Goal: Feedback & Contribution: Contribute content

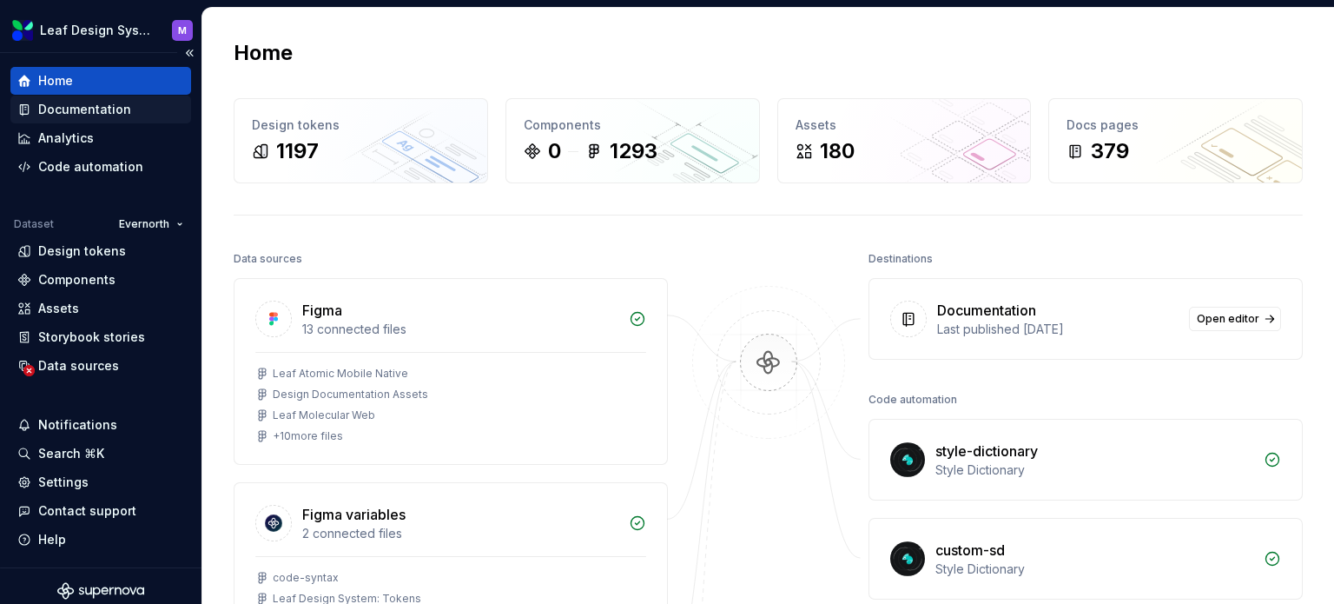
drag, startPoint x: 101, startPoint y: 107, endPoint x: 115, endPoint y: 114, distance: 15.5
click at [101, 107] on div "Documentation" at bounding box center [84, 109] width 93 height 17
click at [108, 109] on div "Documentation" at bounding box center [84, 109] width 93 height 17
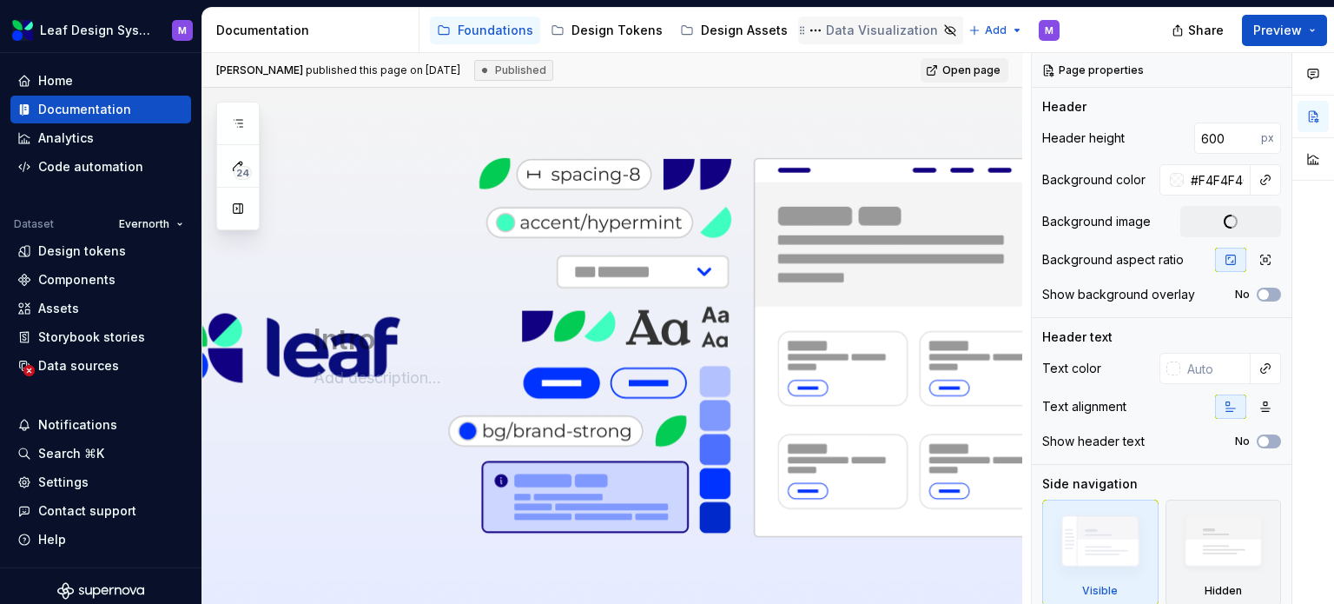
click at [717, 27] on div "Design Assets" at bounding box center [744, 30] width 87 height 17
click at [837, 27] on div "Data Visualization" at bounding box center [882, 30] width 112 height 17
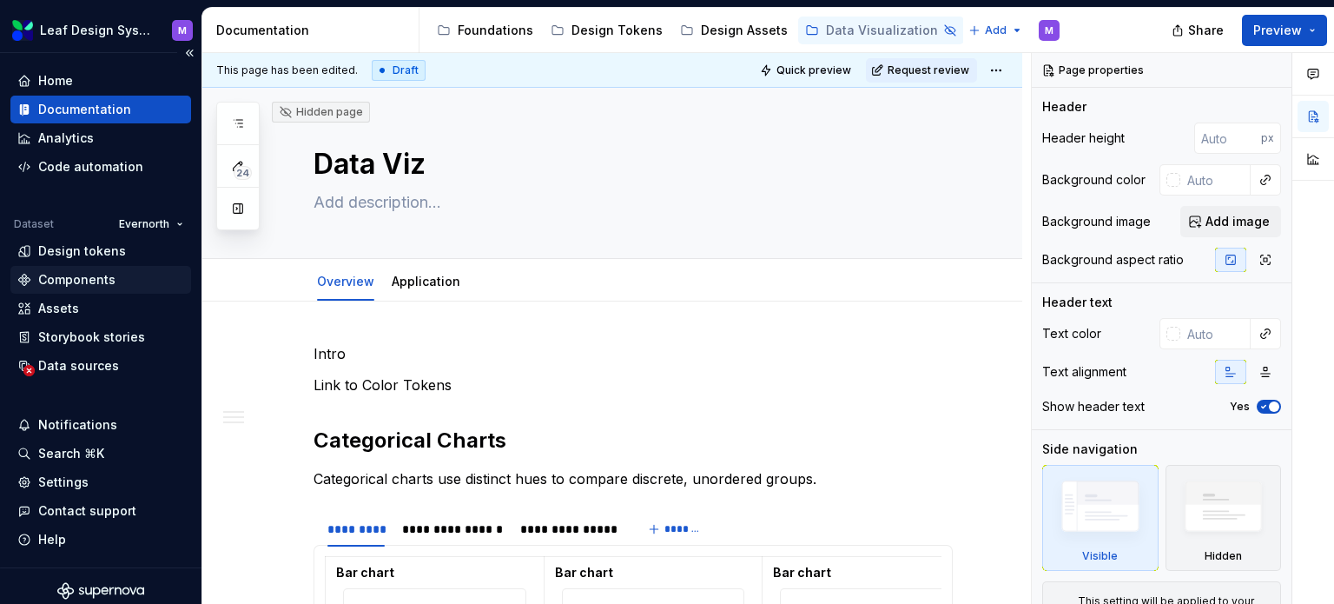
click at [75, 277] on div "Components" at bounding box center [76, 279] width 77 height 17
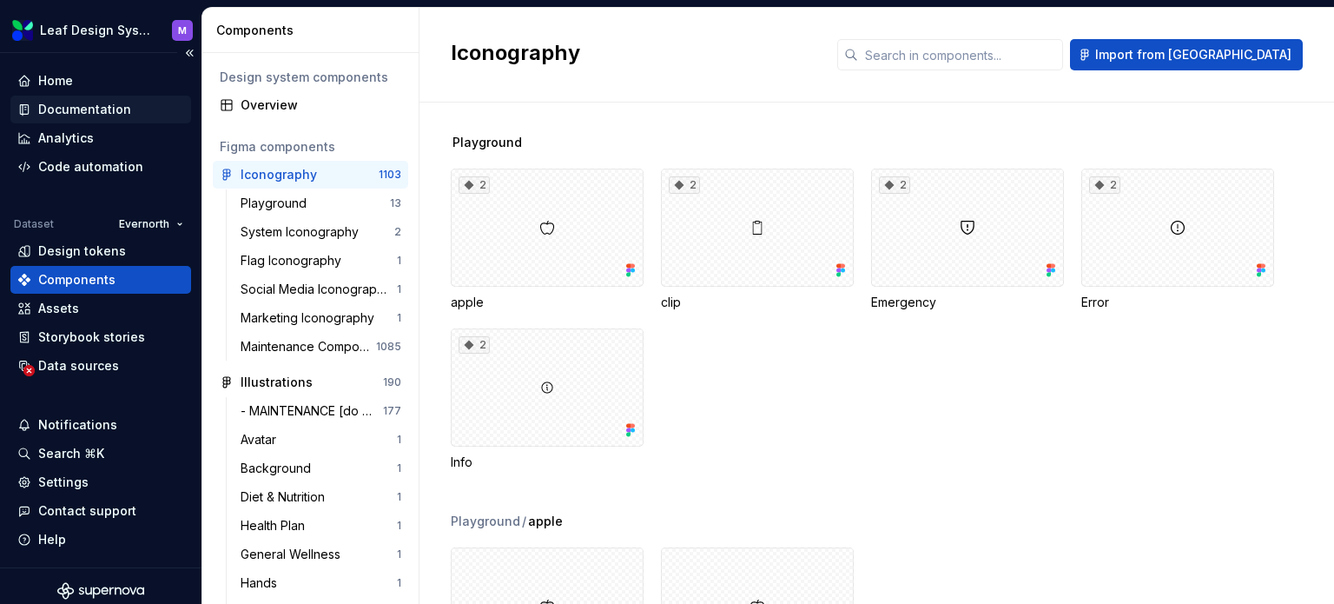
click at [103, 116] on div "Documentation" at bounding box center [84, 109] width 93 height 17
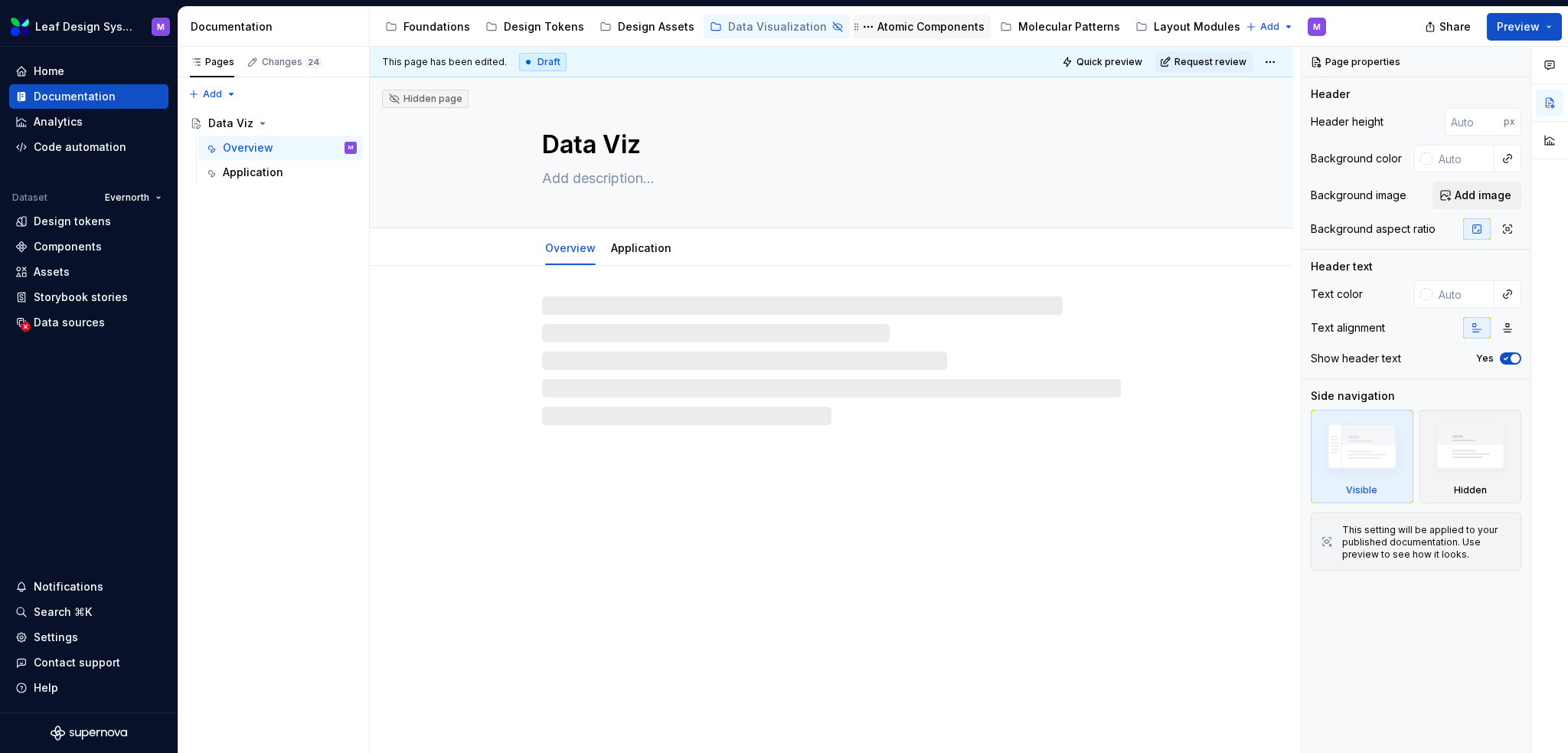
click at [881, 26] on div "Atomic Components" at bounding box center [931, 26] width 108 height 15
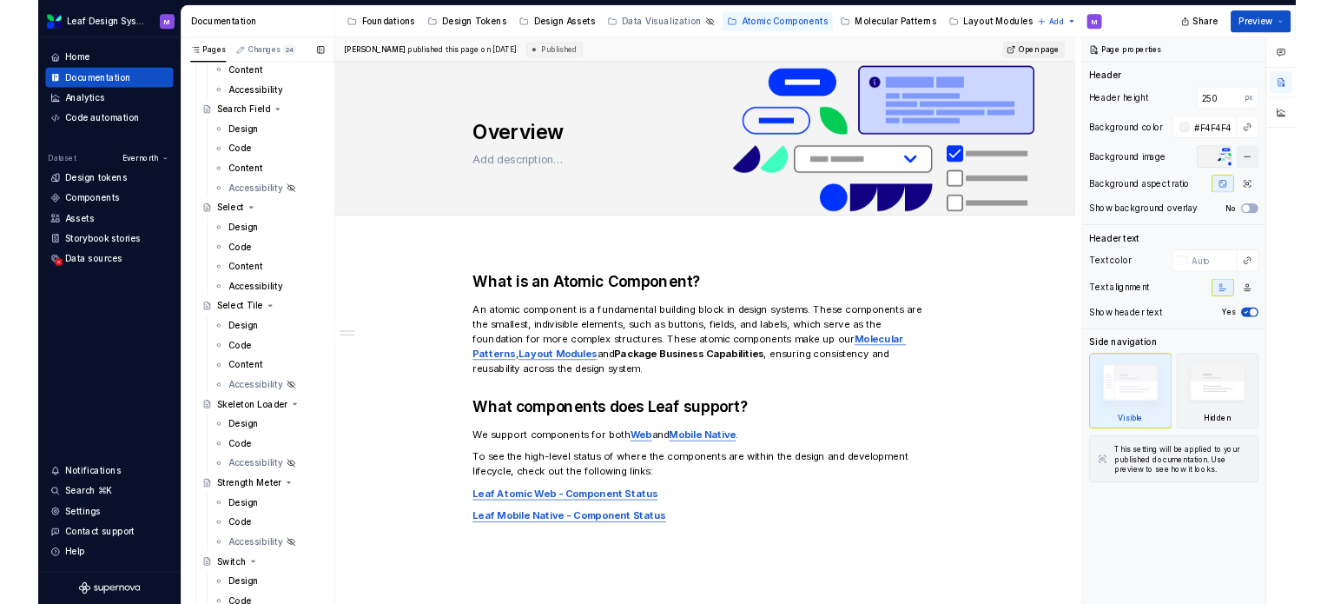
scroll to position [3126, 0]
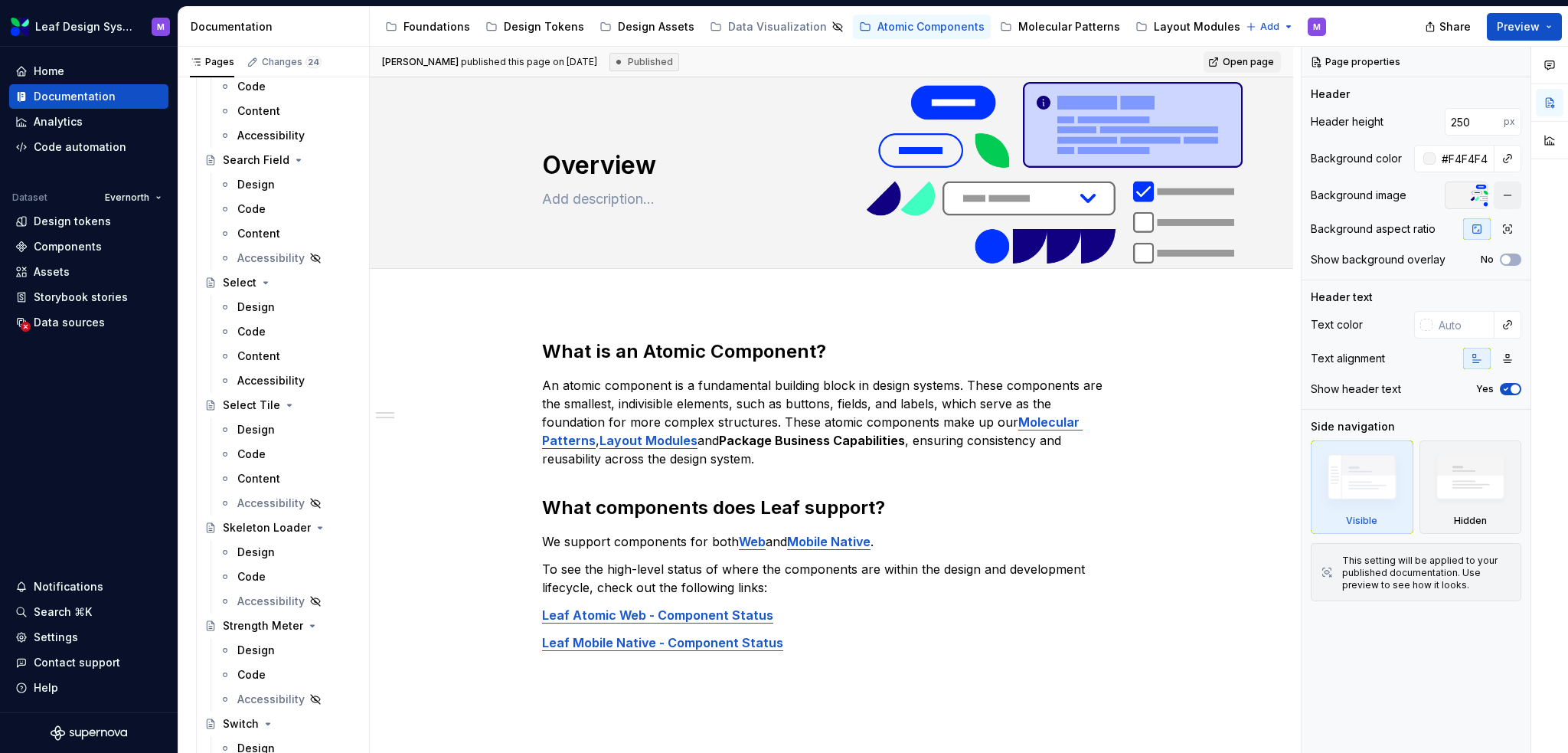
click at [242, 186] on div "Design" at bounding box center [256, 184] width 38 height 15
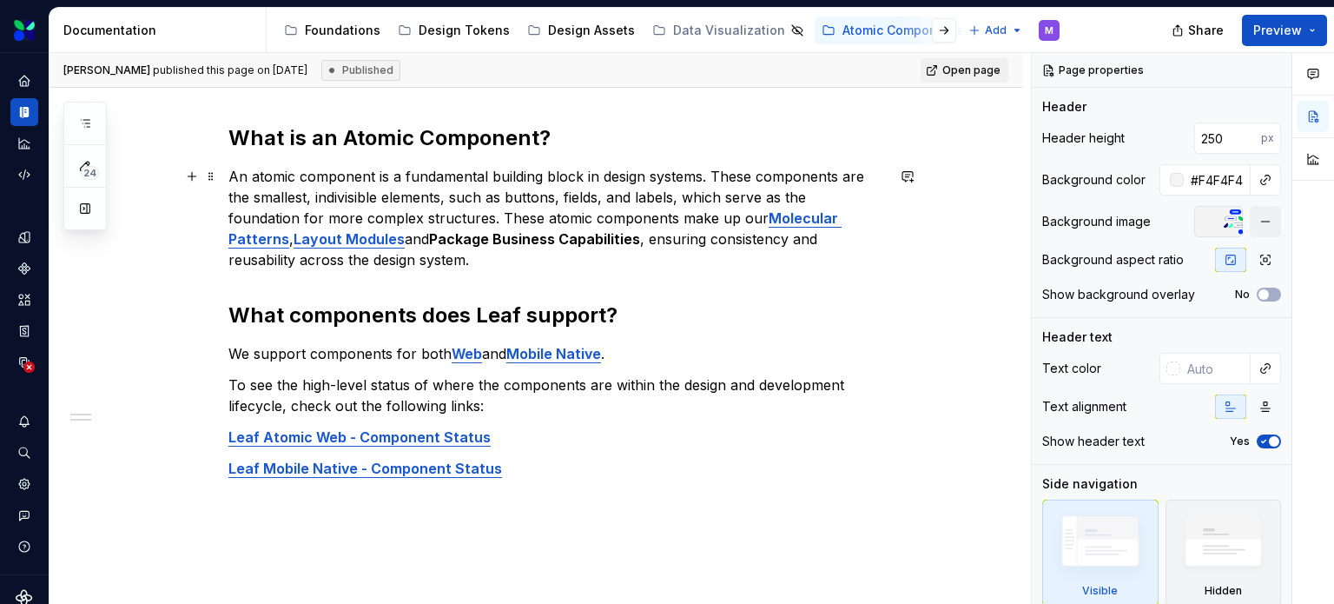
scroll to position [336, 0]
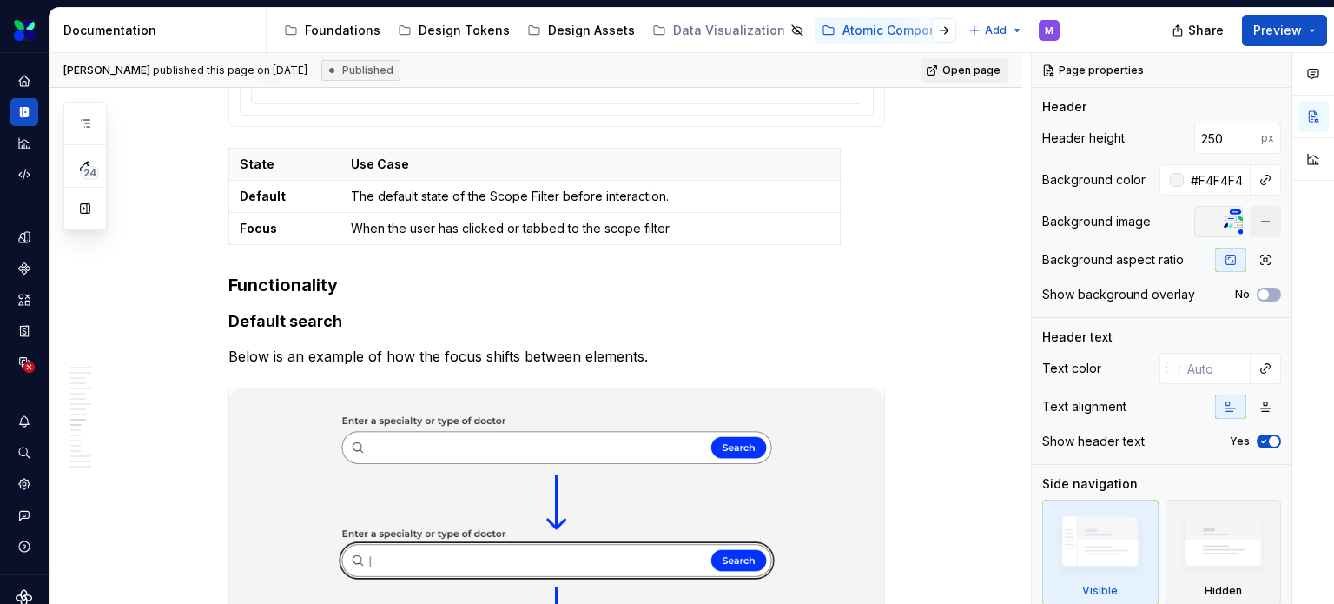
scroll to position [4950, 0]
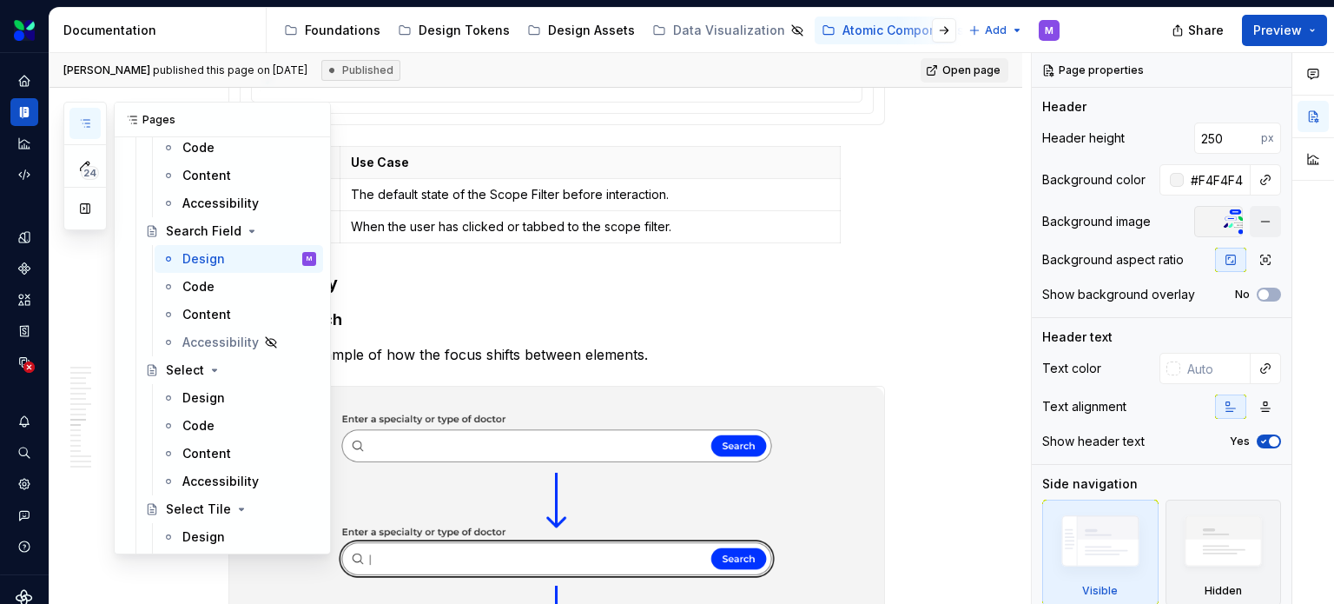
click at [83, 112] on button "button" at bounding box center [84, 123] width 31 height 31
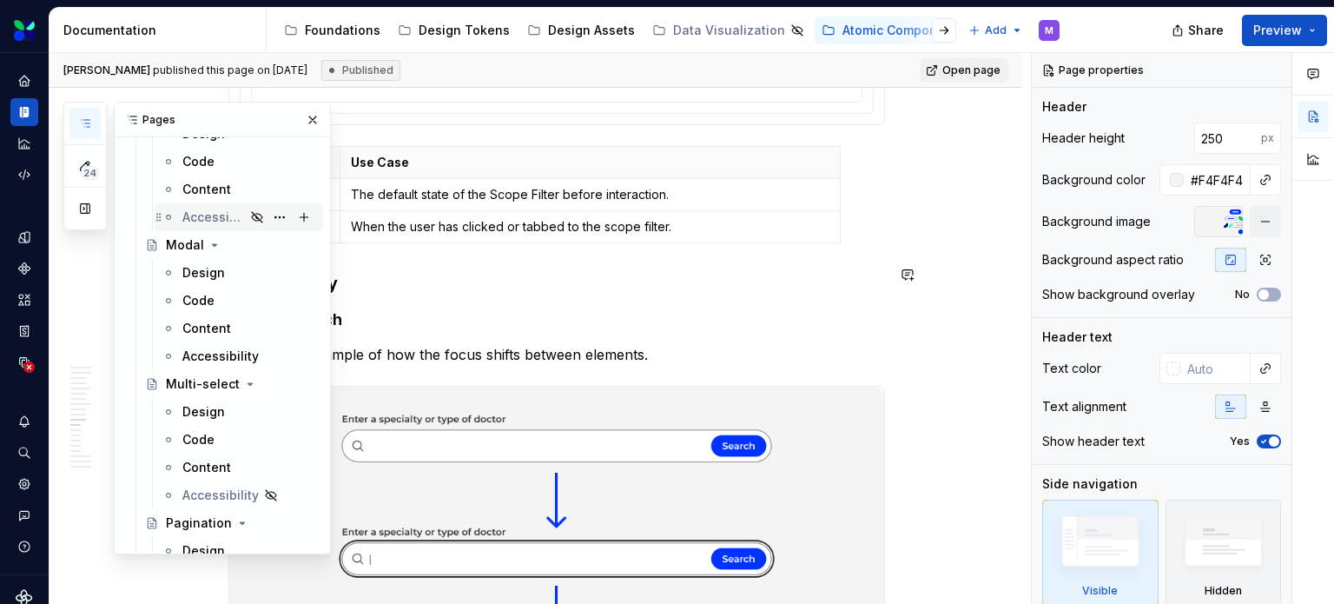
scroll to position [2345, 0]
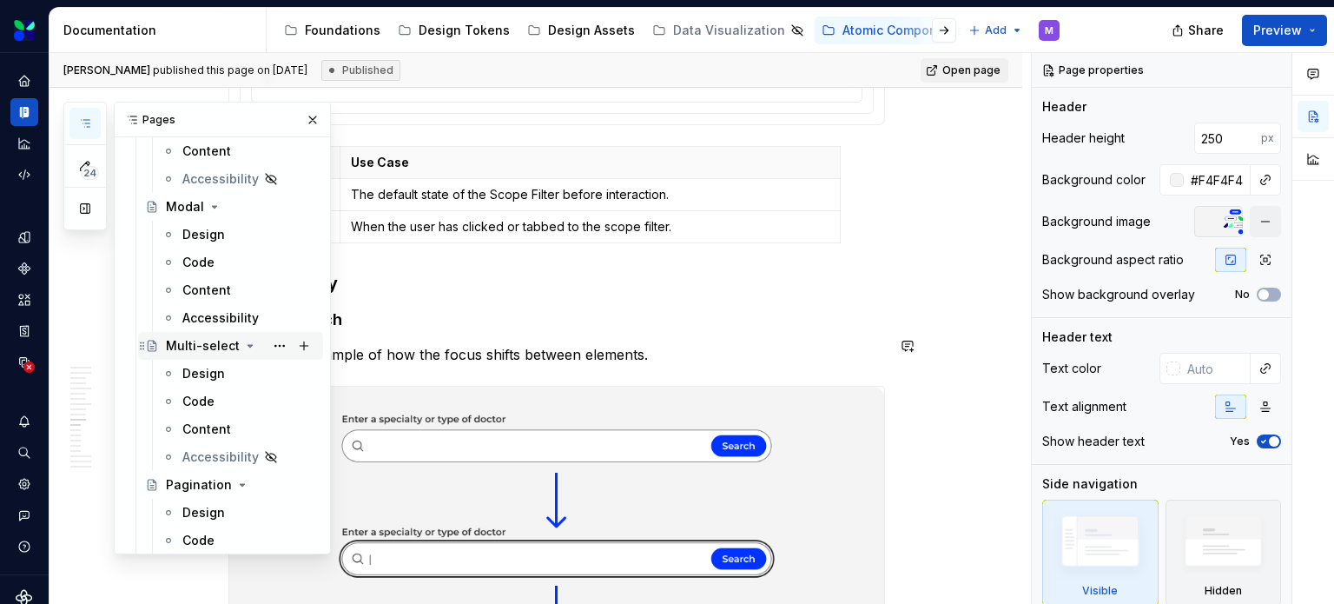
drag, startPoint x: 230, startPoint y: 368, endPoint x: 226, endPoint y: 343, distance: 25.6
click at [230, 368] on div "Design" at bounding box center [249, 373] width 134 height 17
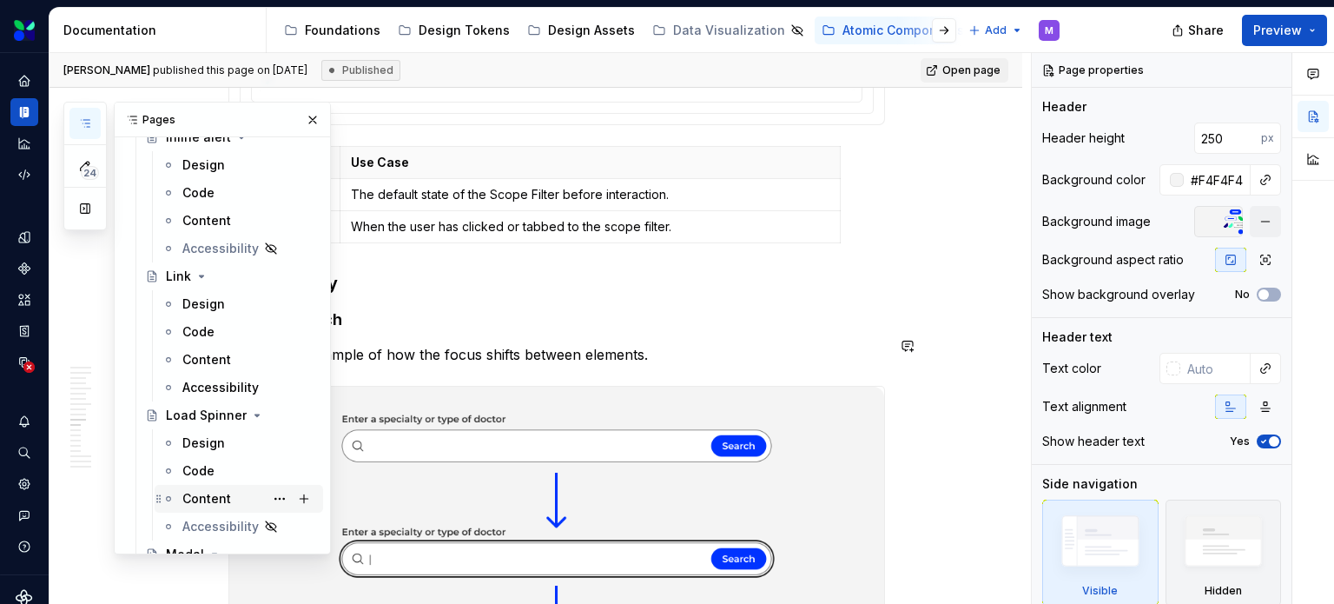
scroll to position [1826, 0]
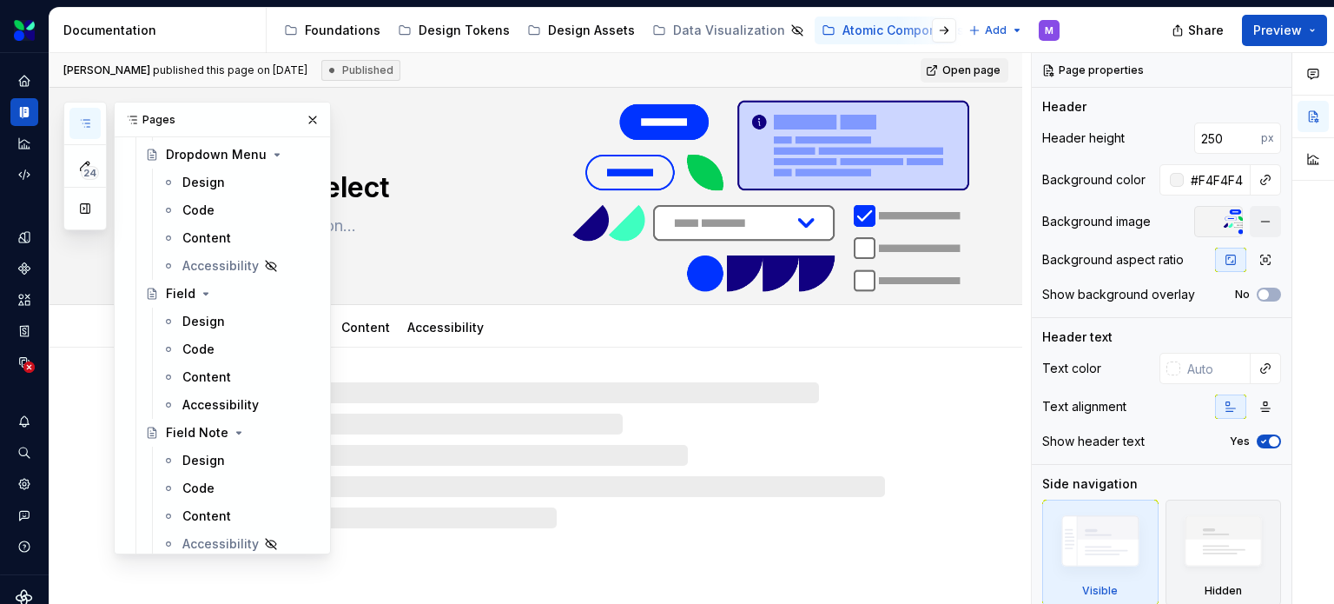
scroll to position [1303, 0]
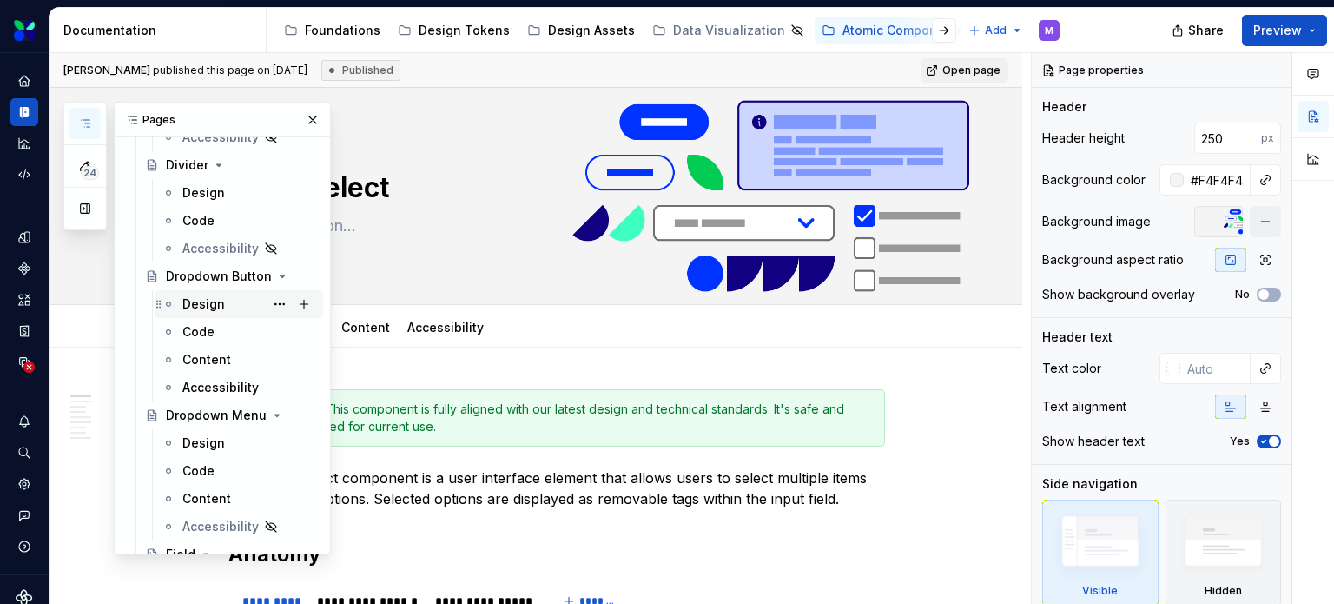
click at [218, 299] on div "Design" at bounding box center [203, 303] width 43 height 17
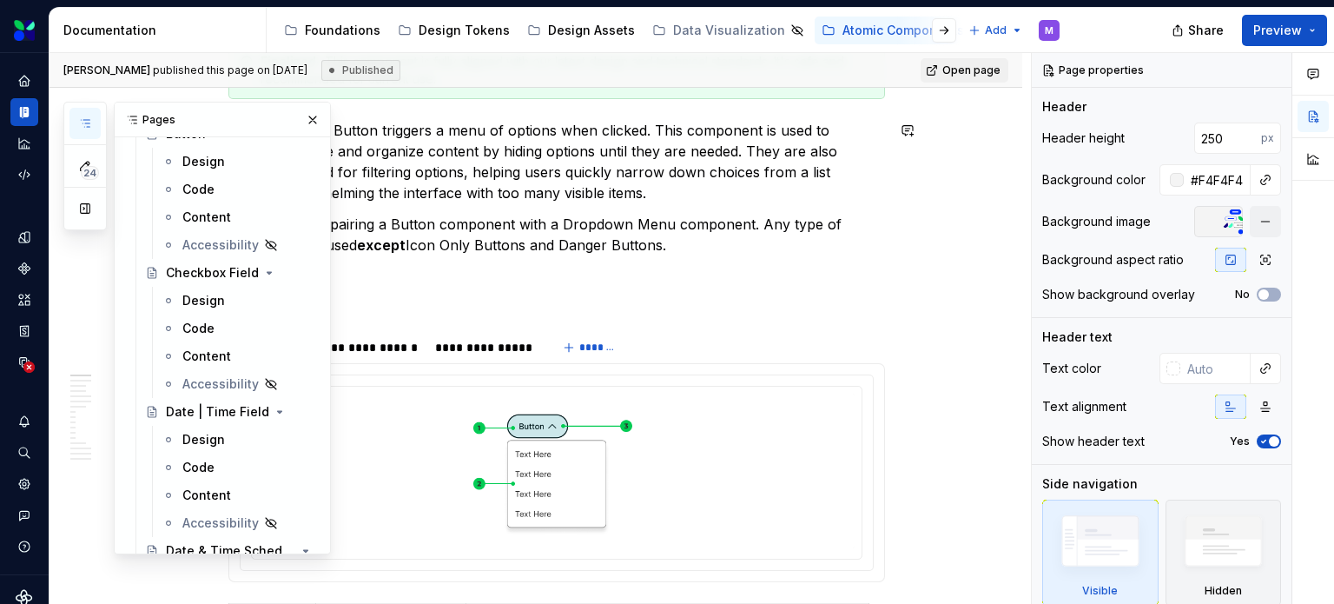
scroll to position [5384, 0]
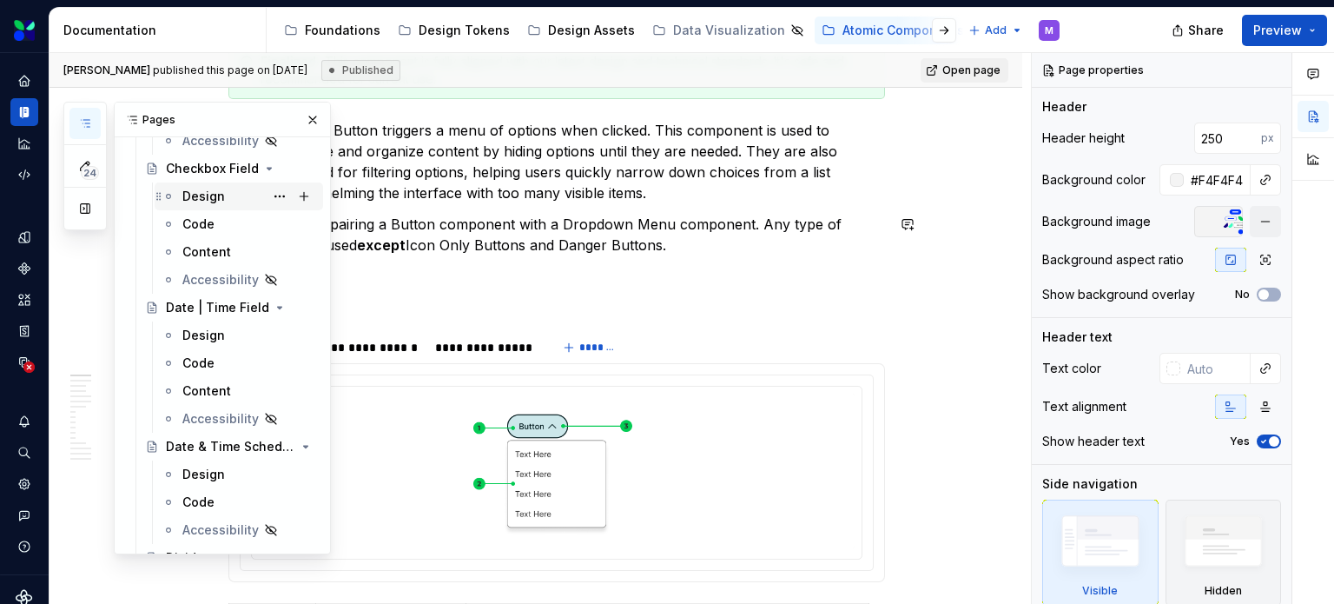
click at [212, 204] on div "Design" at bounding box center [203, 196] width 43 height 17
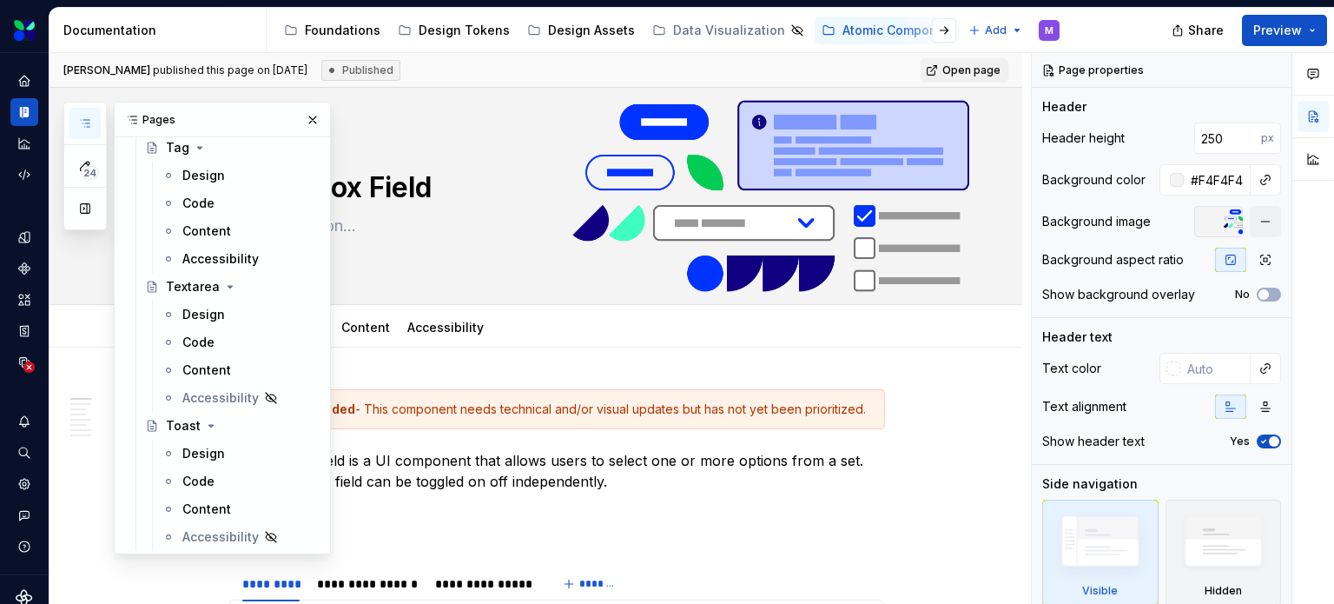
scroll to position [7889, 0]
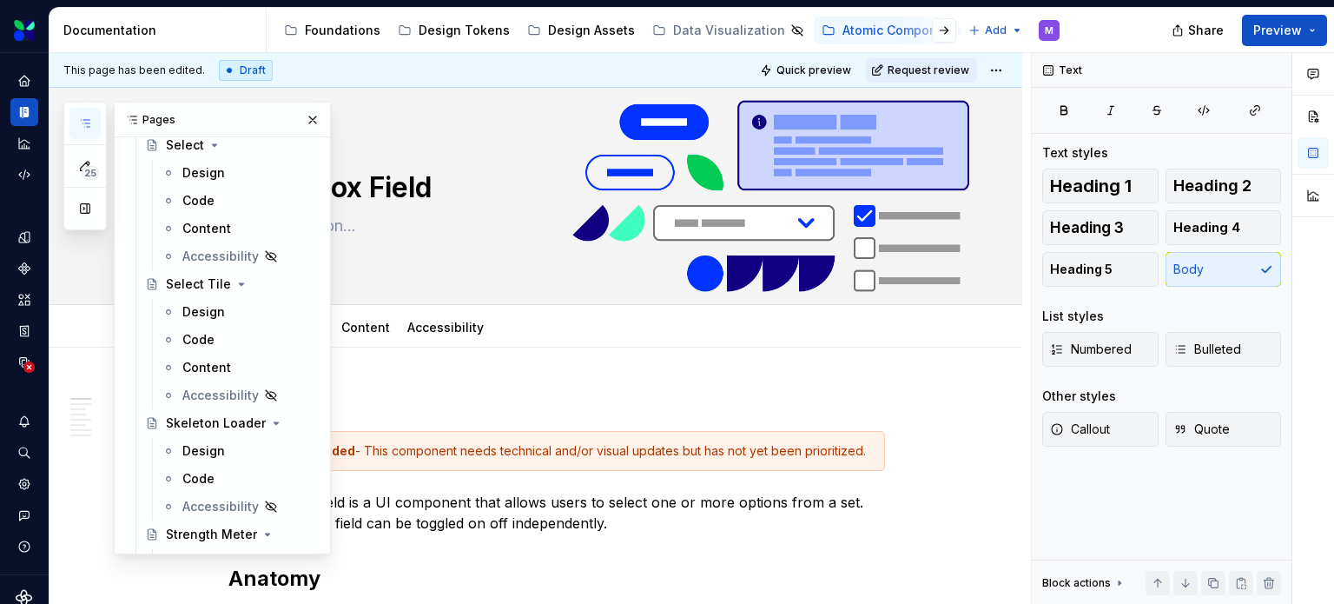
scroll to position [7541, 0]
click at [1087, 27] on div "Share Preview" at bounding box center [1203, 30] width 261 height 44
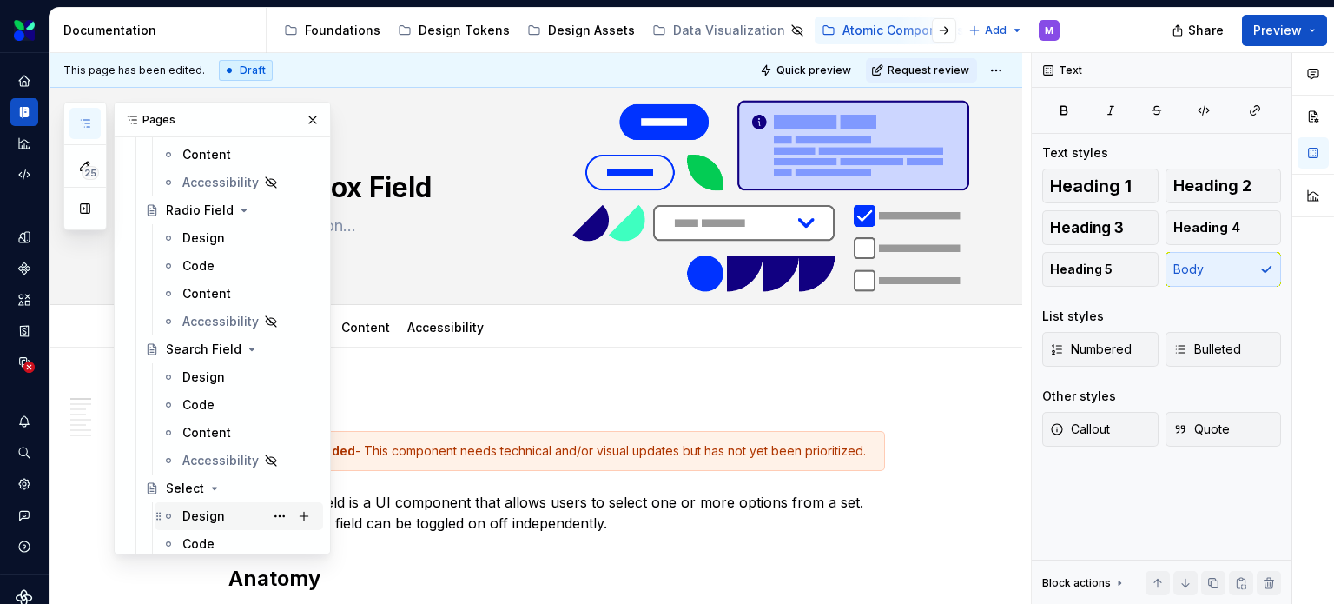
scroll to position [7194, 0]
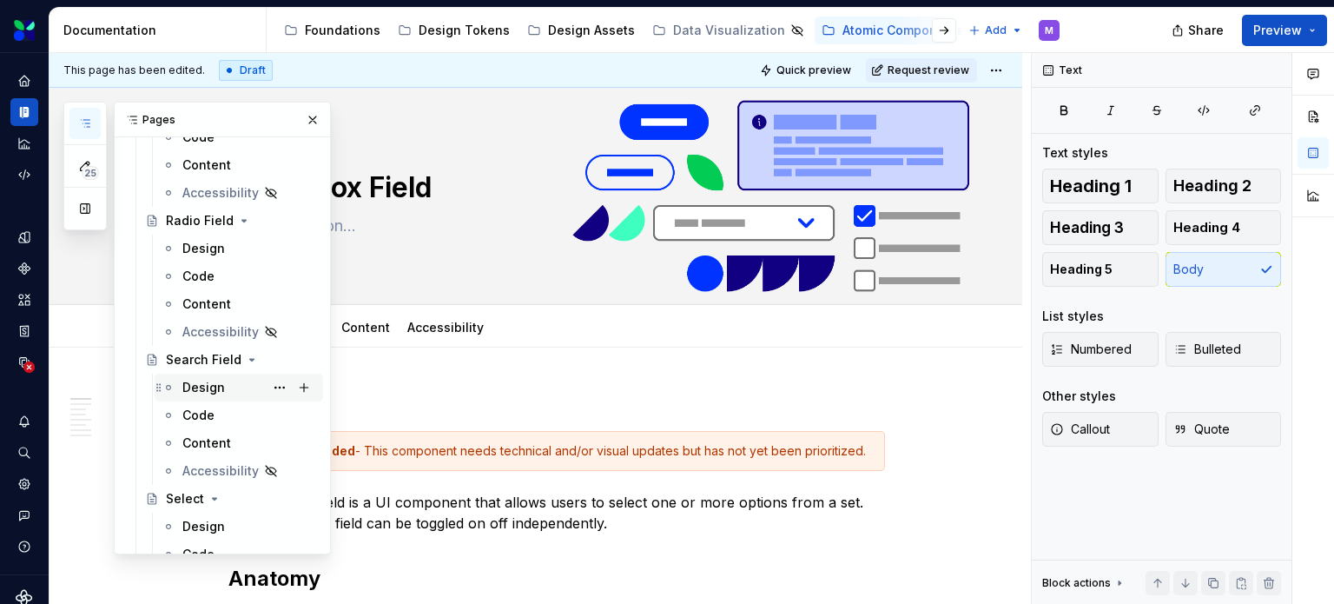
click at [215, 381] on div "Design" at bounding box center [203, 387] width 43 height 17
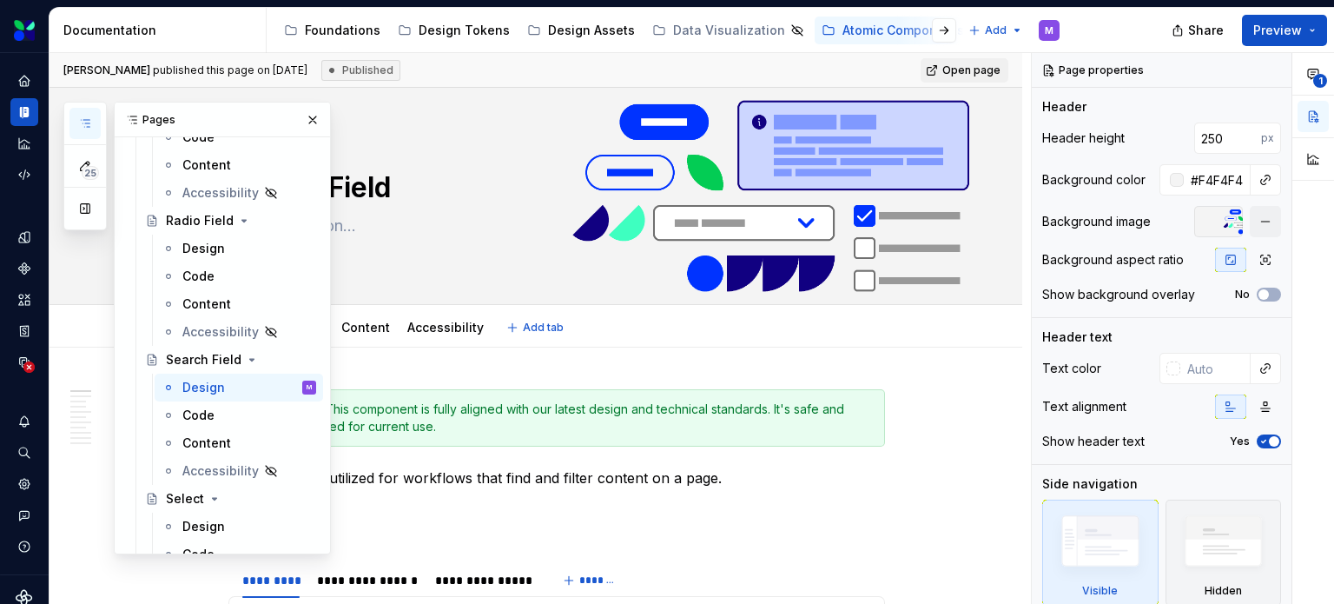
click at [581, 333] on div "Design Code Content Accessibility Add tab" at bounding box center [556, 327] width 677 height 38
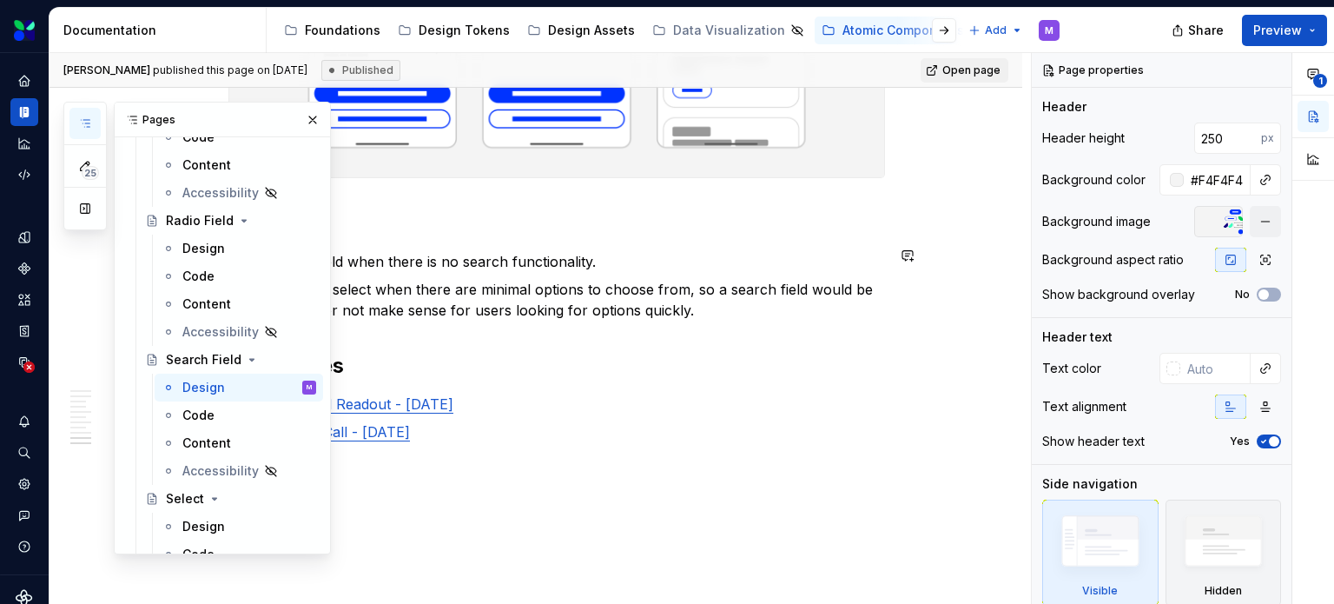
scroll to position [4549, 0]
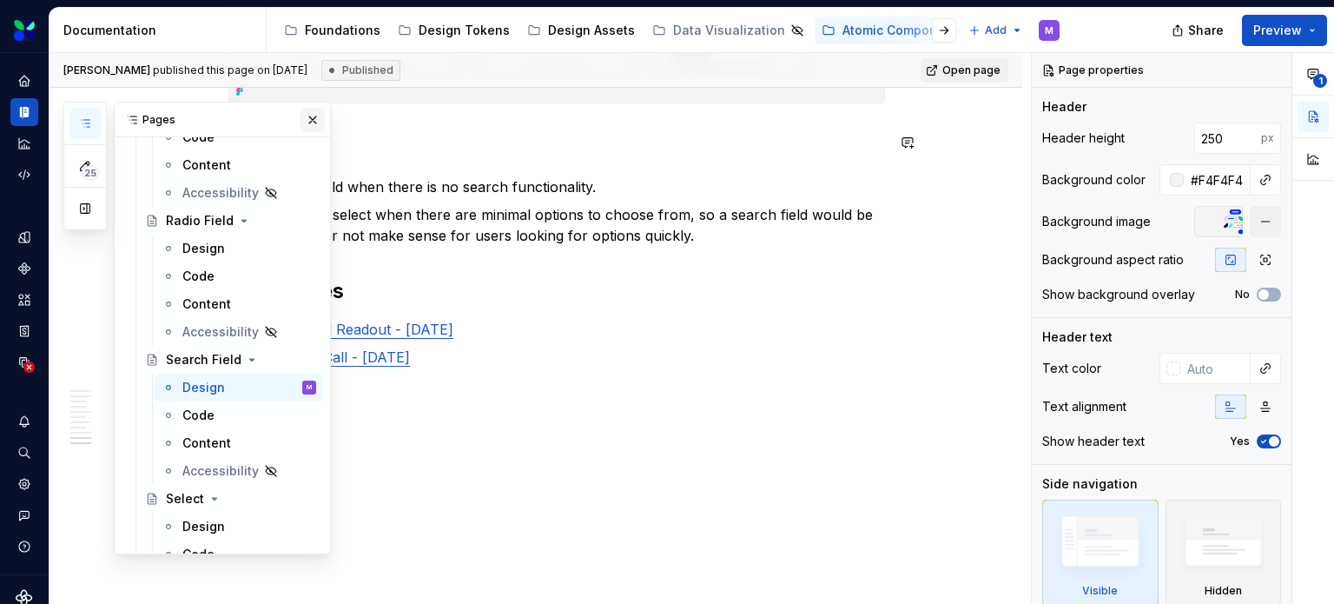
click at [308, 117] on button "button" at bounding box center [312, 120] width 24 height 24
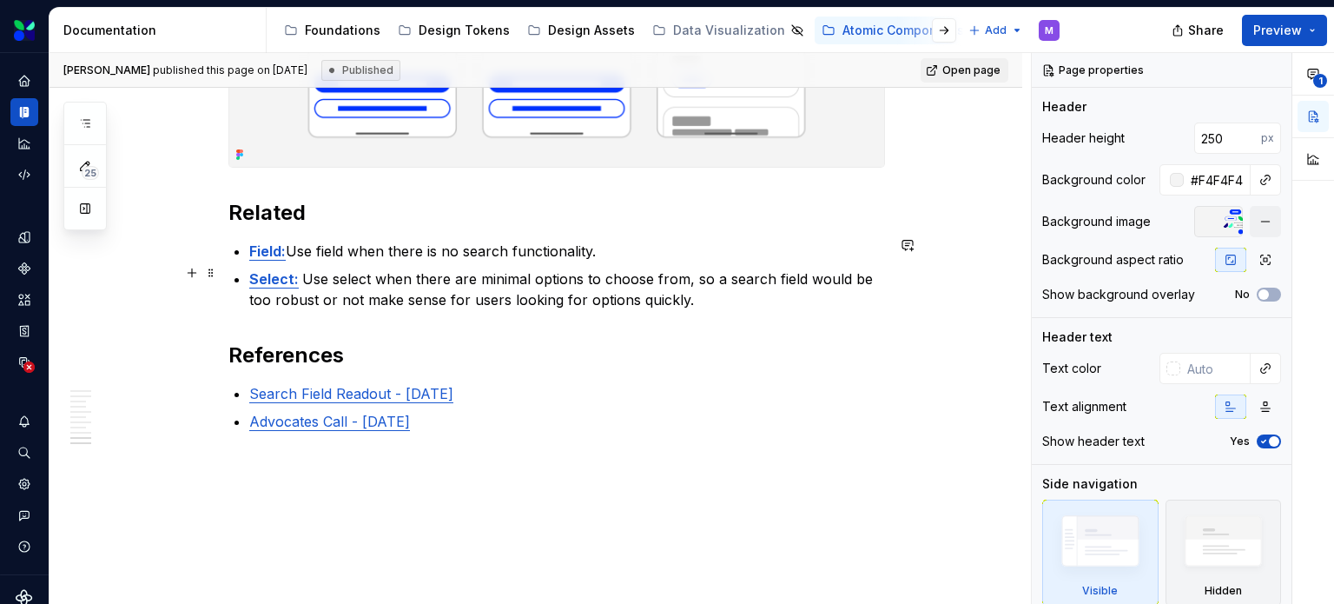
scroll to position [4462, 0]
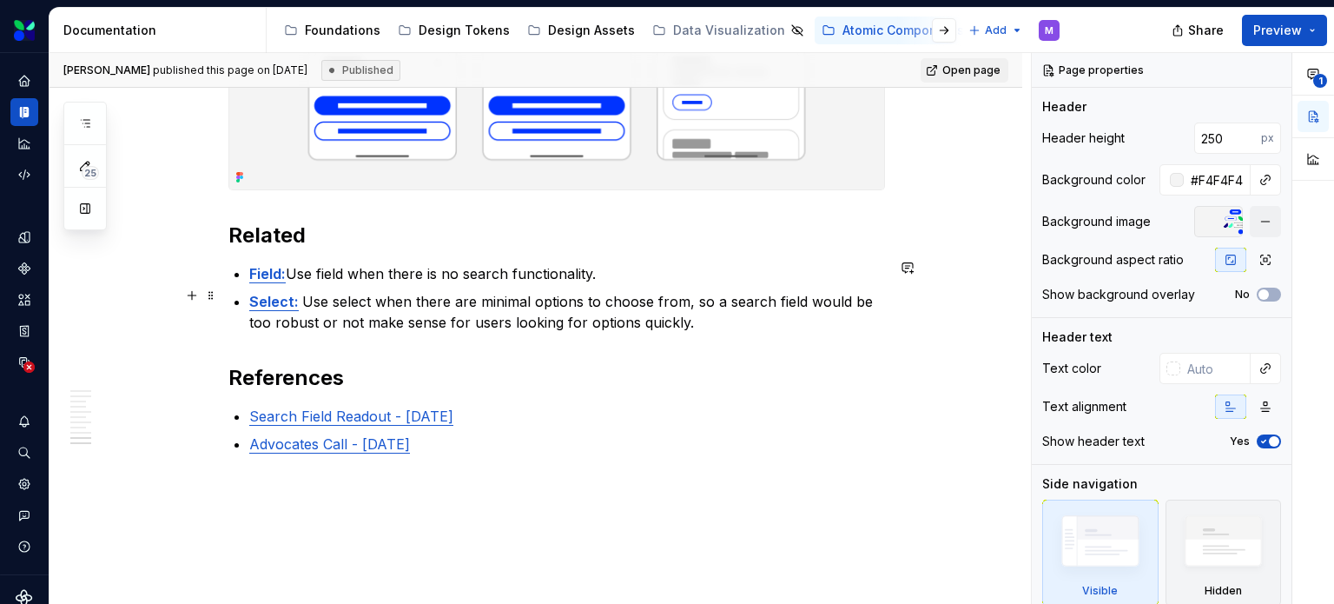
click at [274, 293] on strong "Select:" at bounding box center [274, 301] width 50 height 17
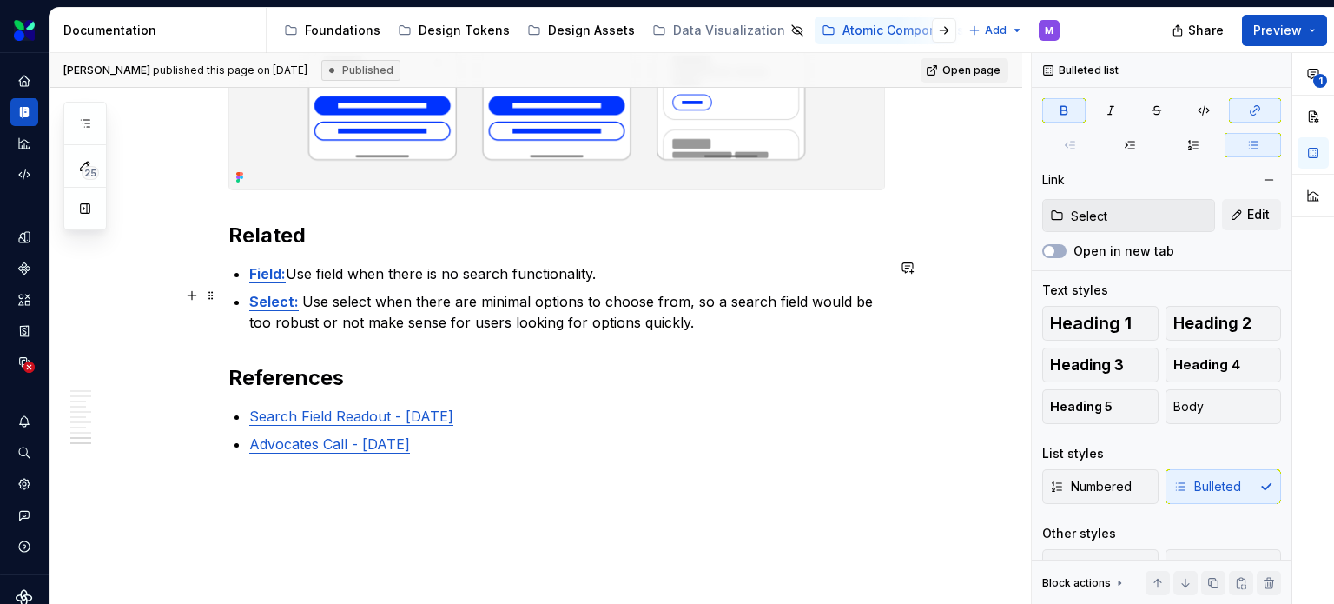
click at [317, 295] on p "Select: Use select when there are minimal options to choose from, so a search f…" at bounding box center [567, 312] width 636 height 42
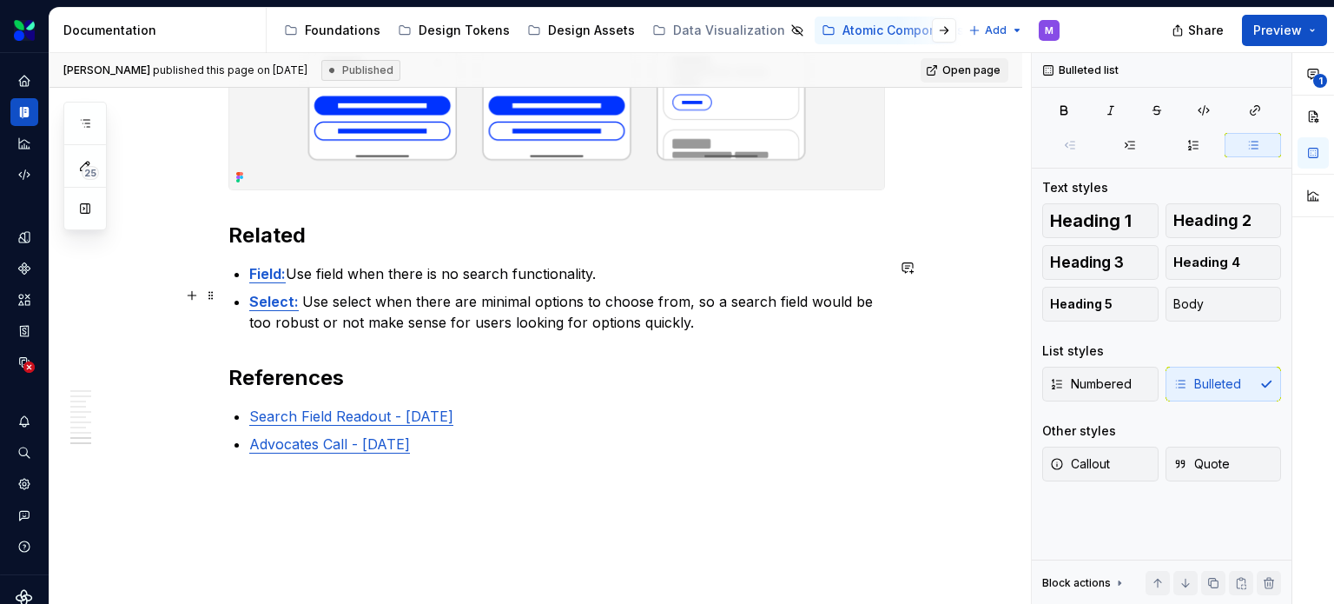
click at [267, 294] on strong "Select:" at bounding box center [274, 301] width 50 height 17
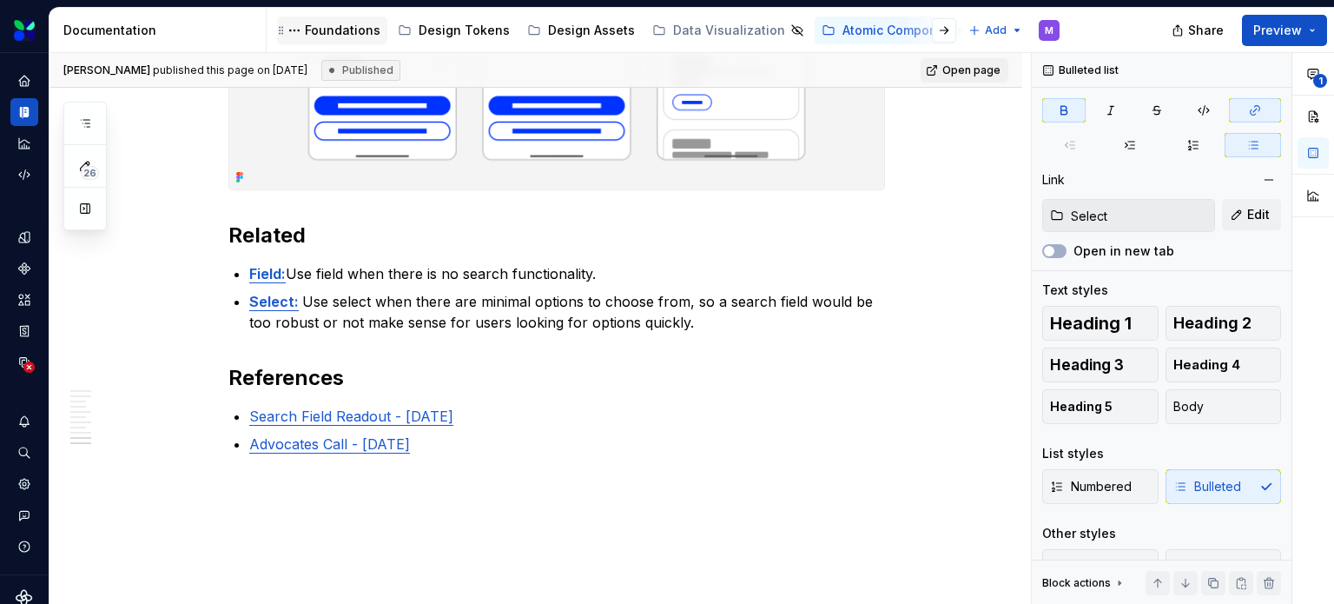
type textarea "*"
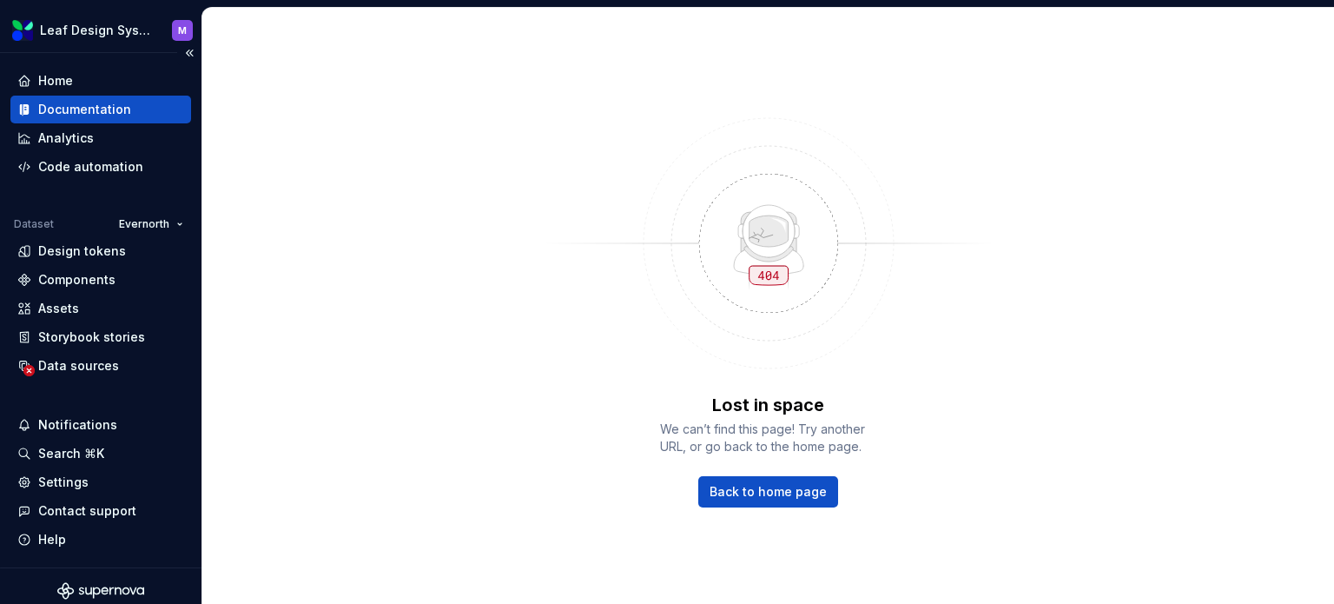
click at [86, 115] on div "Documentation" at bounding box center [84, 109] width 93 height 17
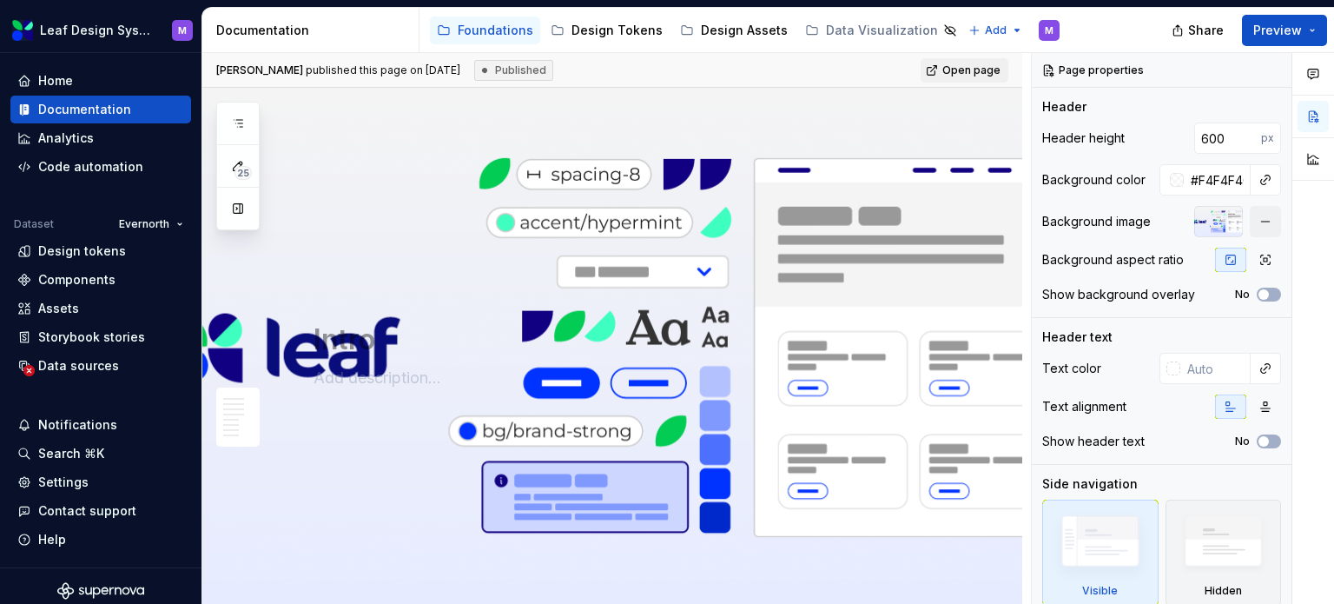
click at [357, 30] on div "Documentation" at bounding box center [313, 30] width 195 height 17
click at [250, 123] on button "button" at bounding box center [237, 123] width 31 height 31
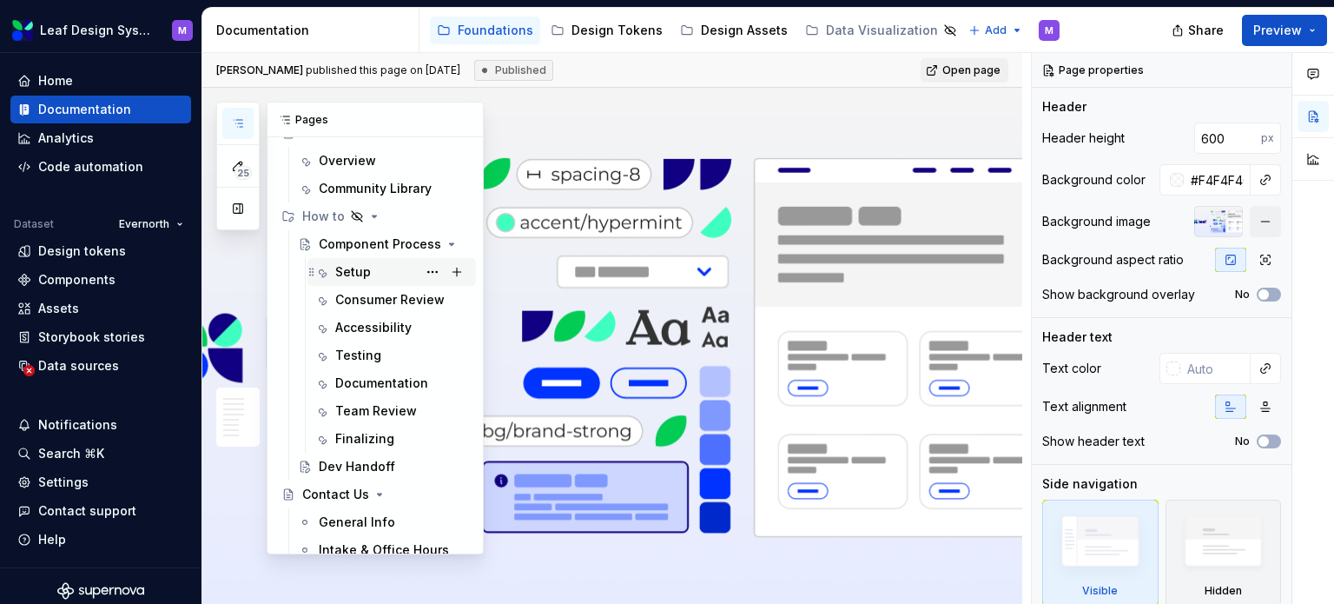
scroll to position [1959, 0]
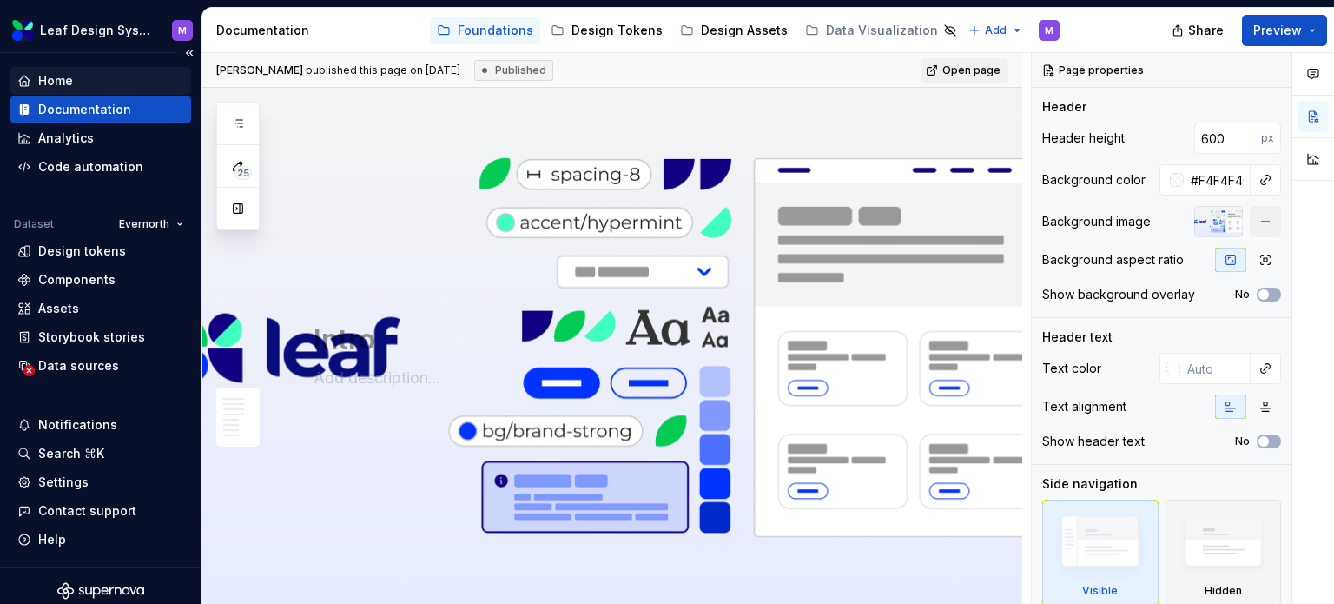
click at [46, 85] on div "Home" at bounding box center [55, 80] width 35 height 17
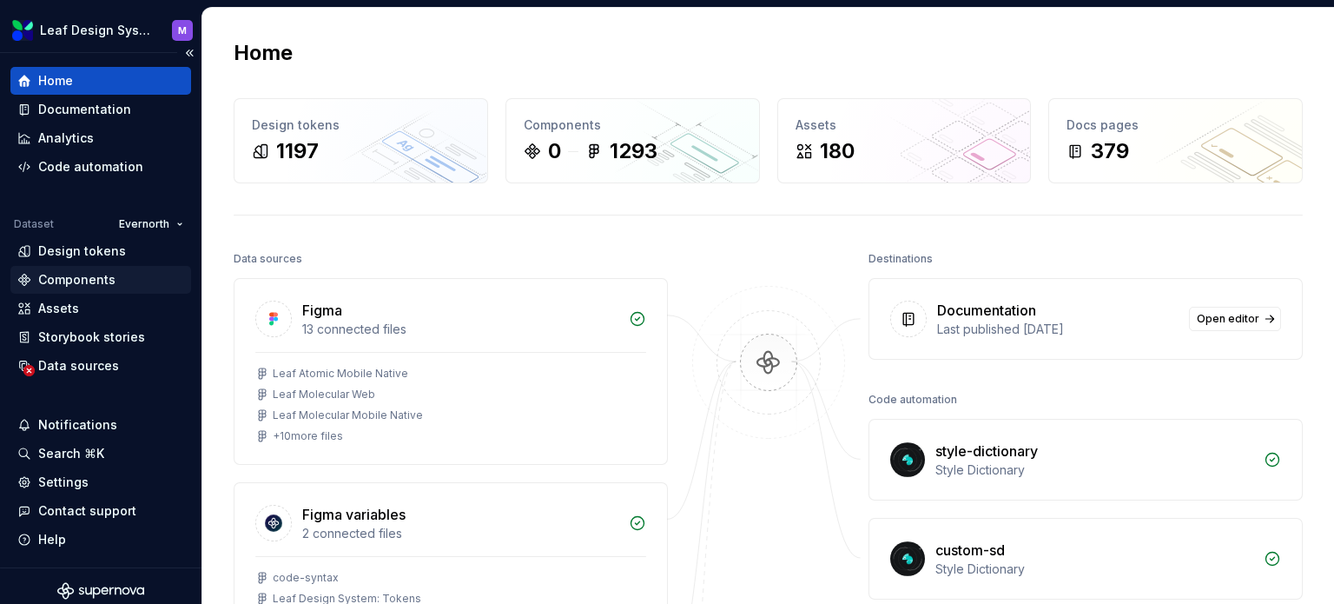
click at [67, 280] on div "Components" at bounding box center [76, 279] width 77 height 17
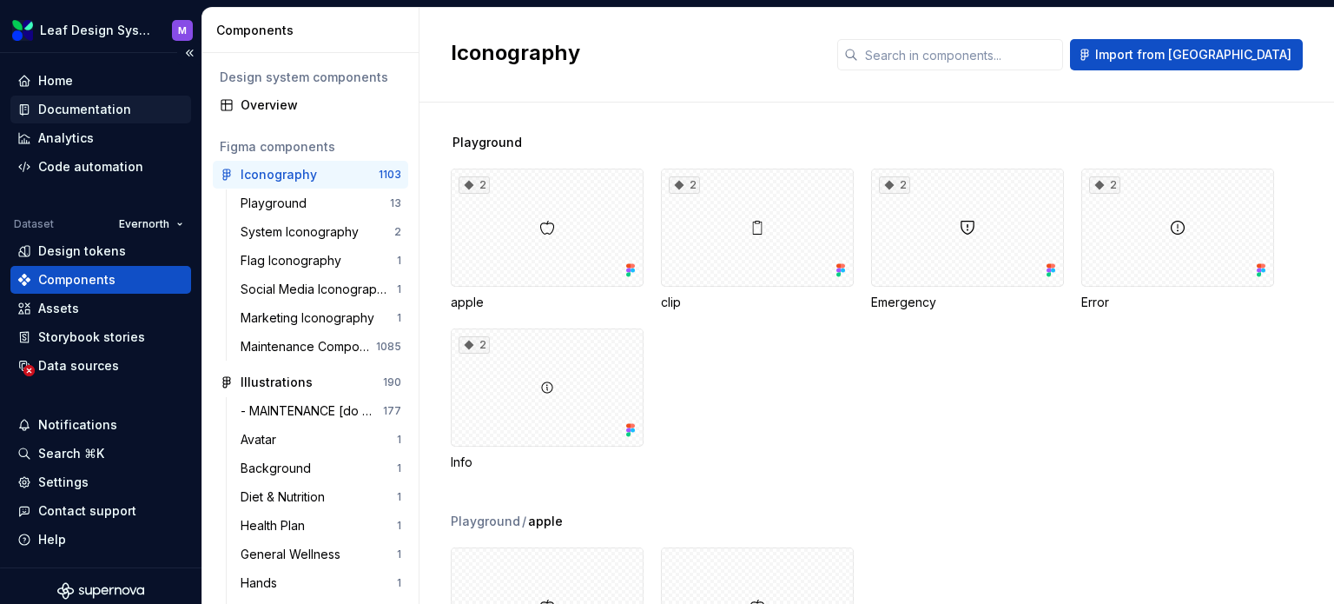
click at [76, 109] on div "Documentation" at bounding box center [84, 109] width 93 height 17
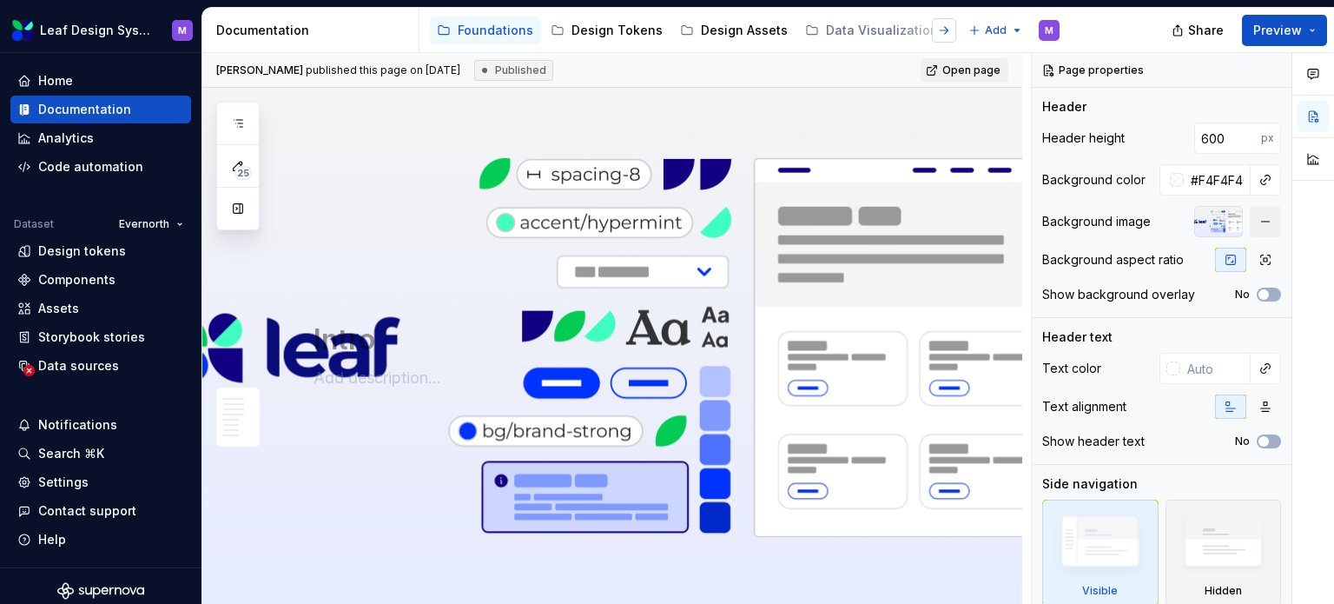
click at [948, 30] on button "button" at bounding box center [944, 30] width 24 height 24
click at [518, 35] on div "Atomic Components" at bounding box center [518, 30] width 122 height 17
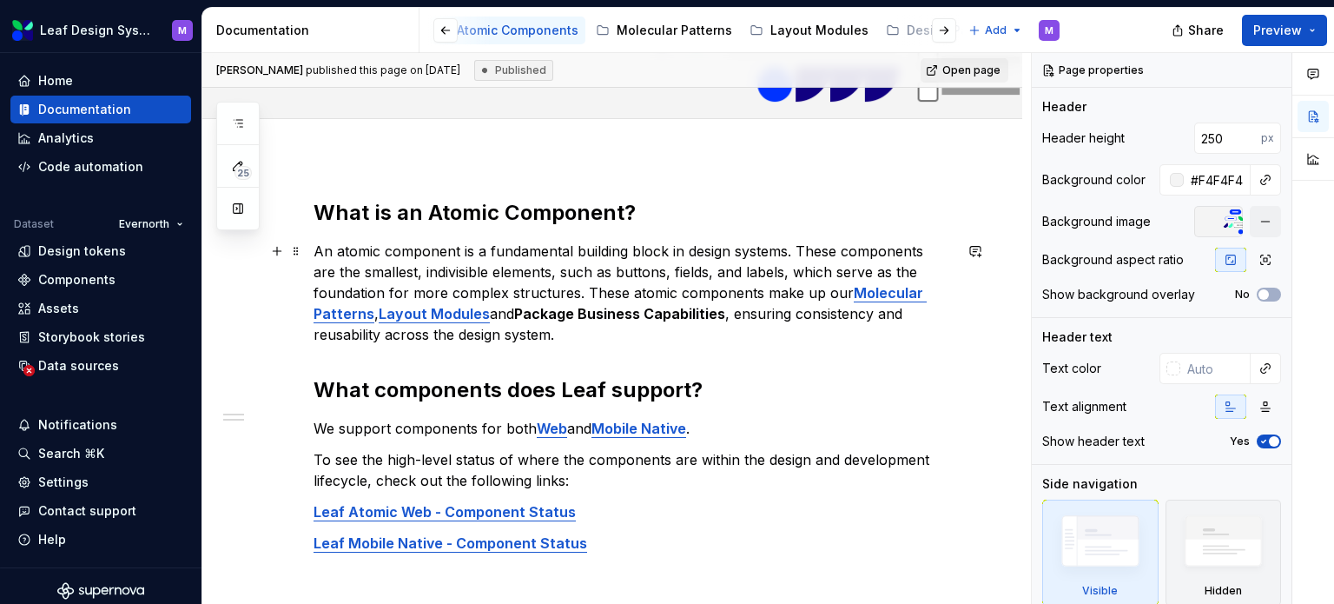
scroll to position [336, 0]
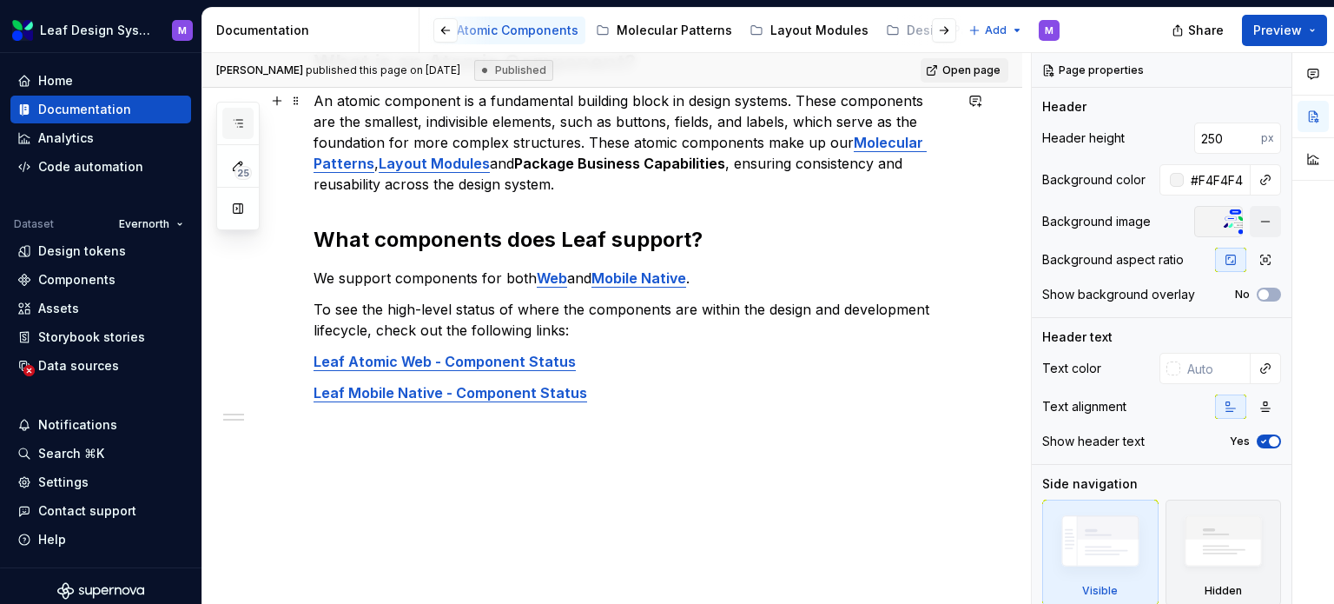
click at [243, 131] on button "button" at bounding box center [237, 123] width 31 height 31
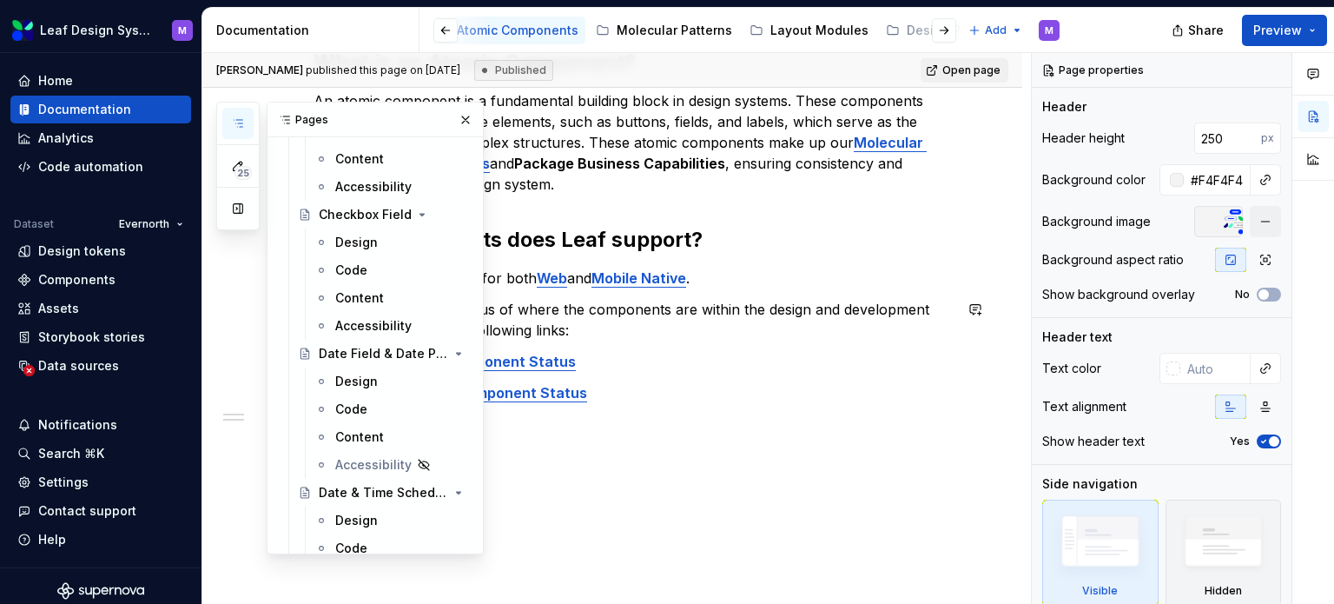
scroll to position [868, 0]
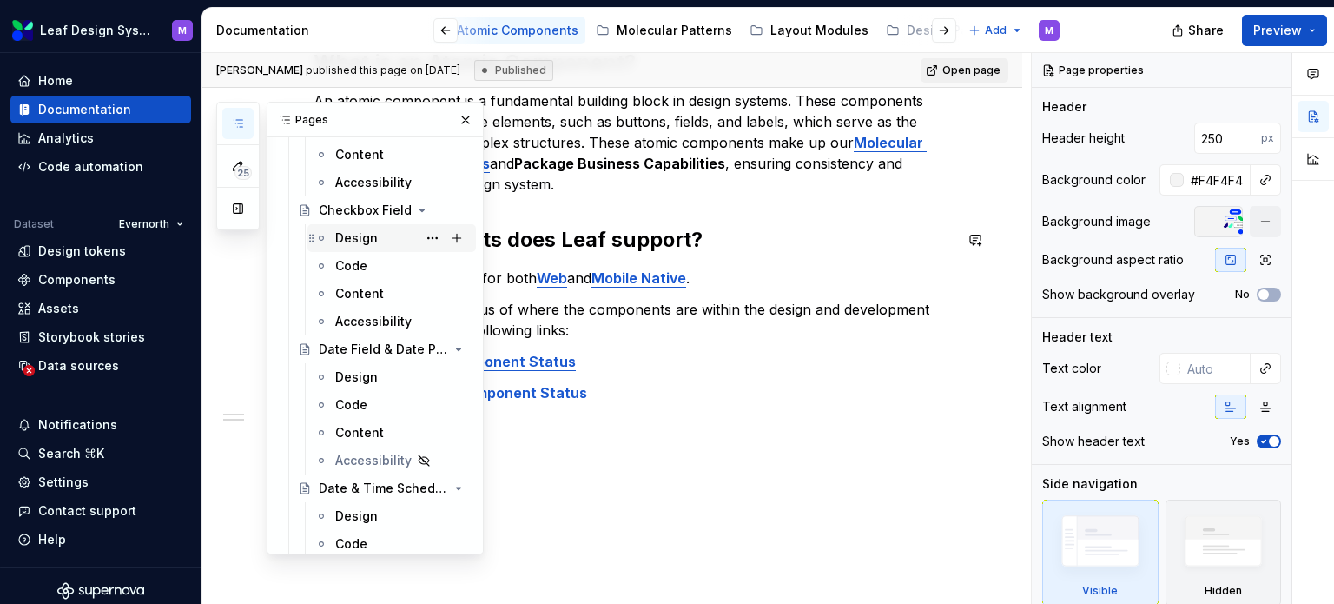
click at [358, 245] on div "Design" at bounding box center [356, 237] width 43 height 17
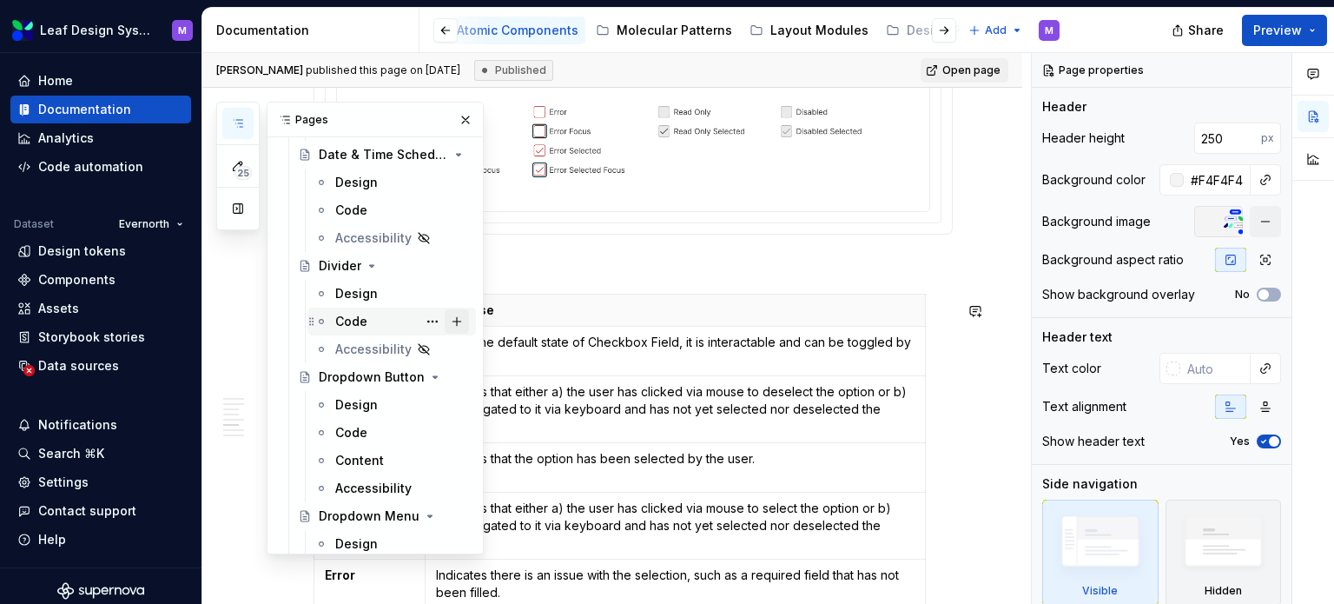
scroll to position [1303, 0]
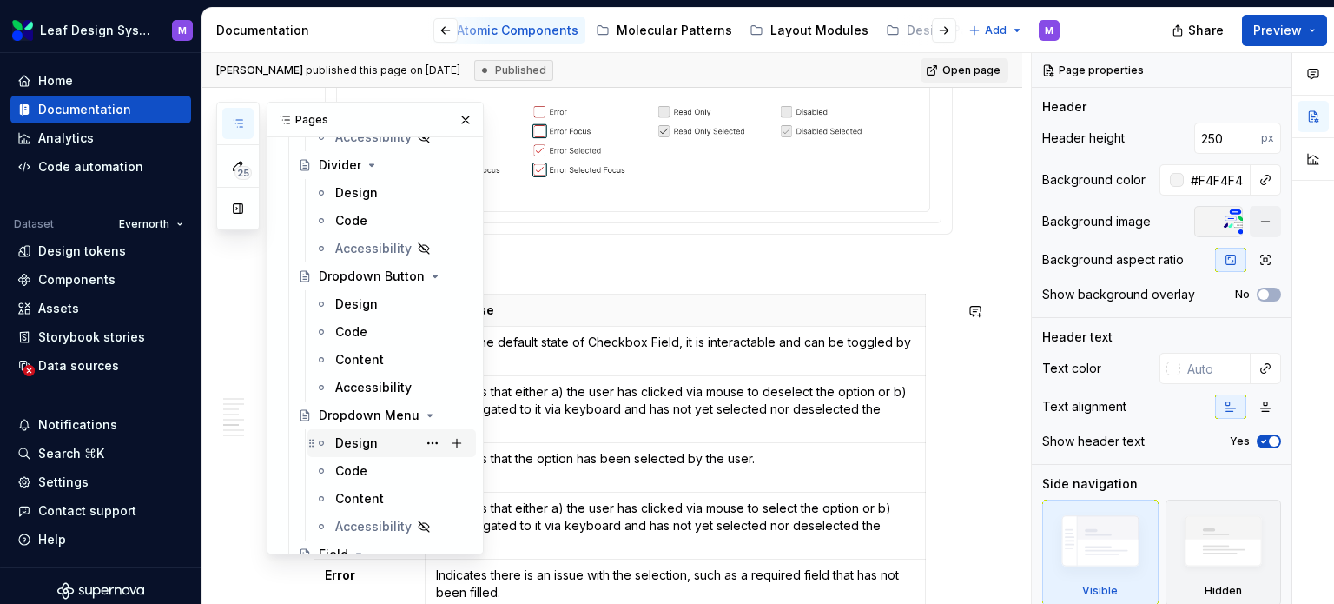
click at [344, 444] on div "Design" at bounding box center [356, 442] width 43 height 17
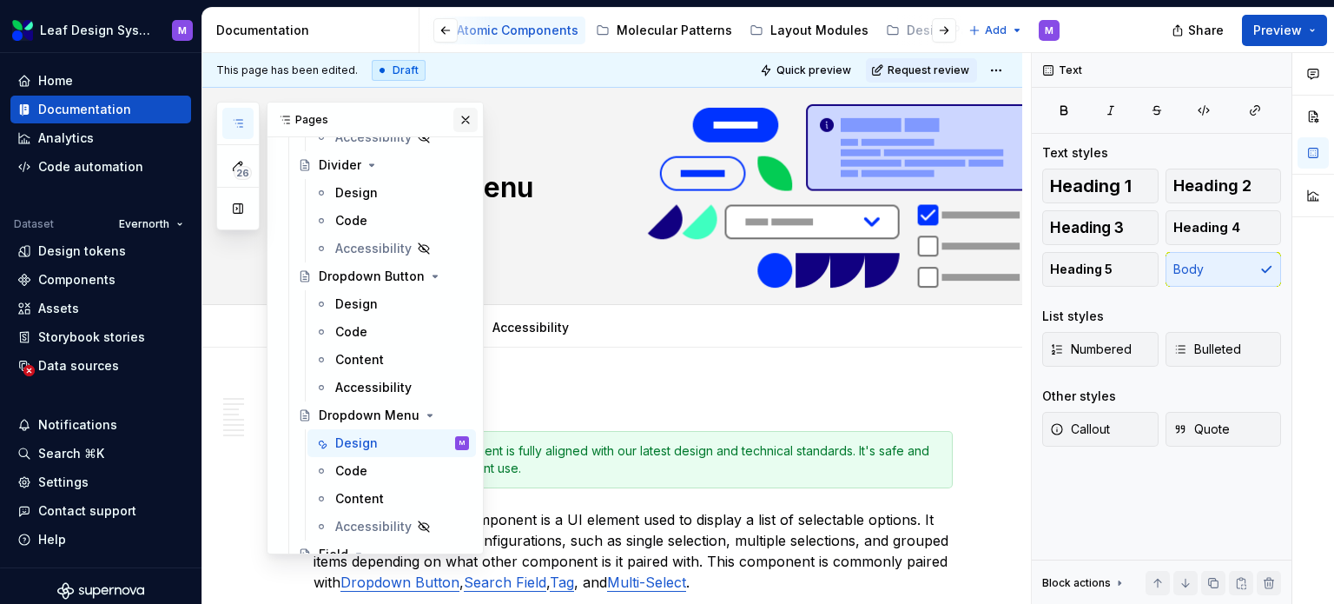
click at [453, 119] on button "button" at bounding box center [465, 120] width 24 height 24
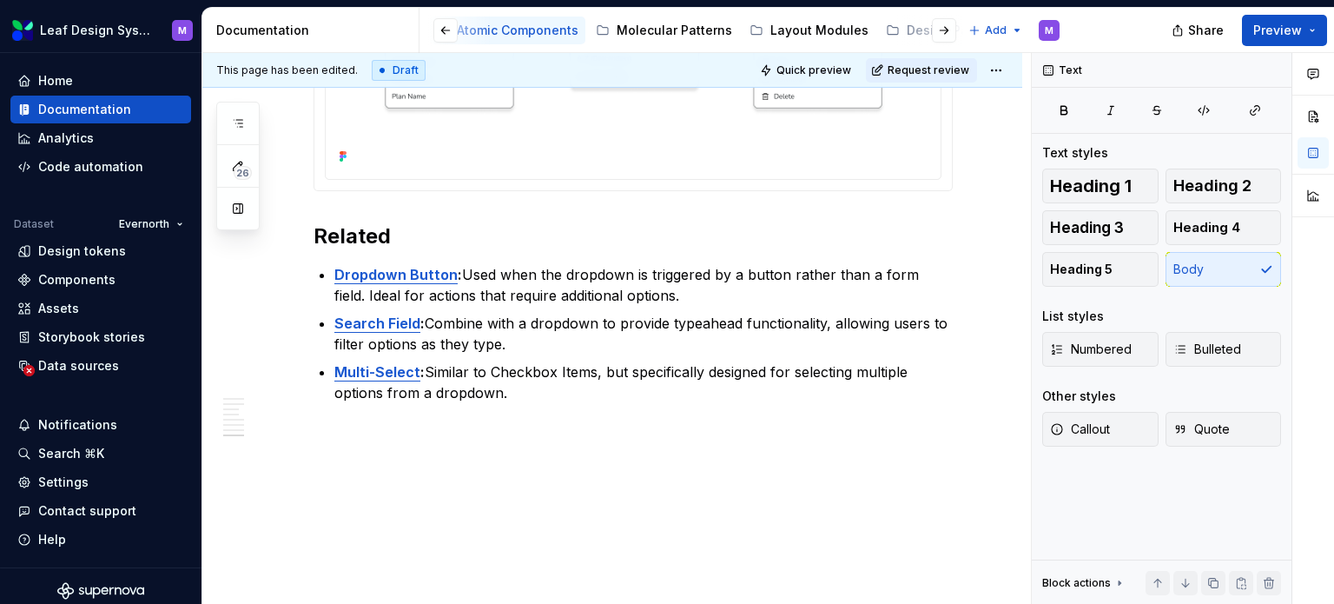
scroll to position [2651, 0]
click at [389, 368] on strong "Multi-Select" at bounding box center [377, 371] width 86 height 17
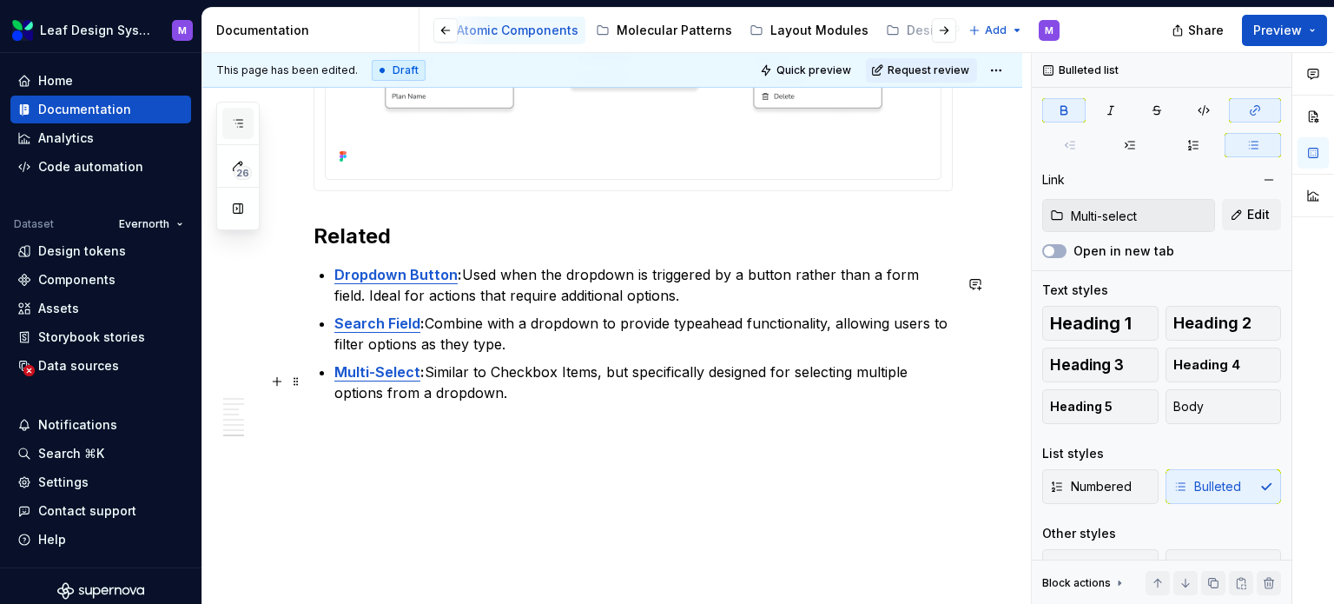
drag, startPoint x: 390, startPoint y: 367, endPoint x: 236, endPoint y: 137, distance: 276.7
click at [236, 137] on button "button" at bounding box center [237, 123] width 31 height 31
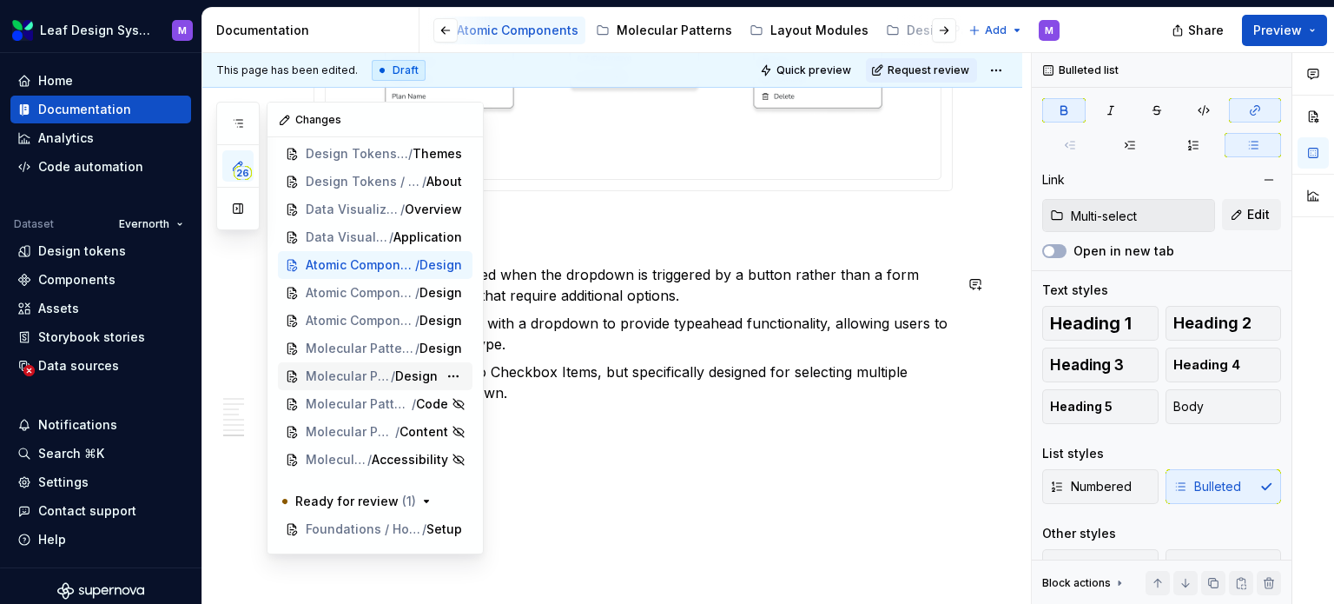
scroll to position [396, 0]
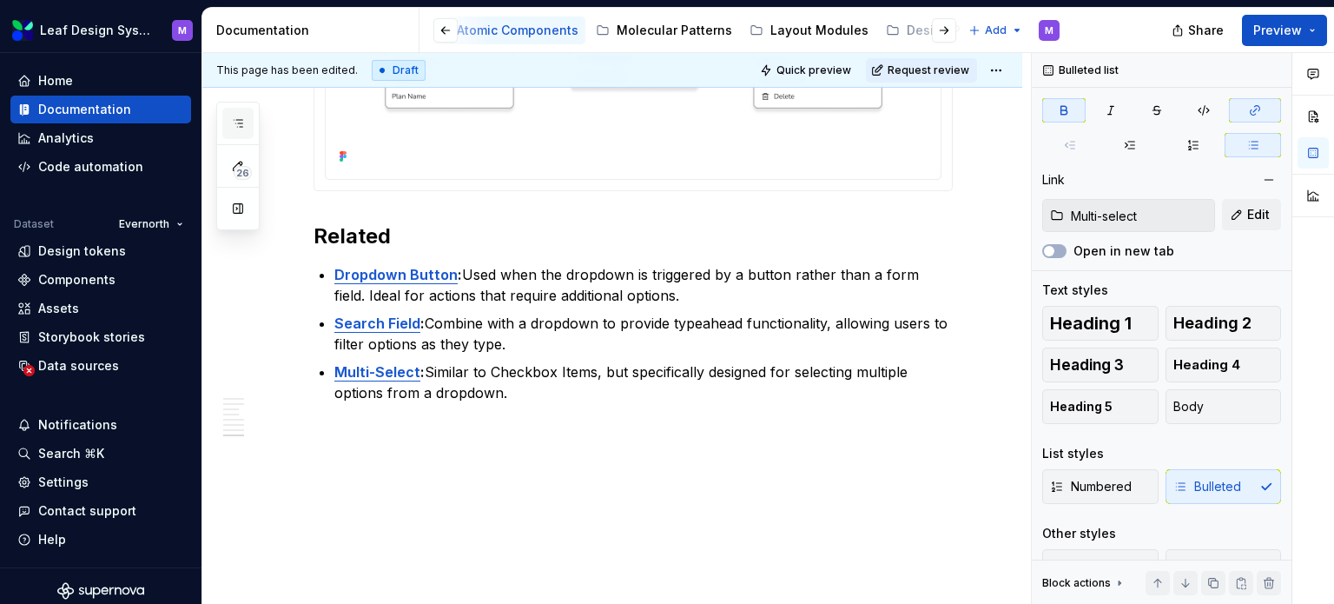
click at [232, 119] on icon "button" at bounding box center [238, 123] width 14 height 14
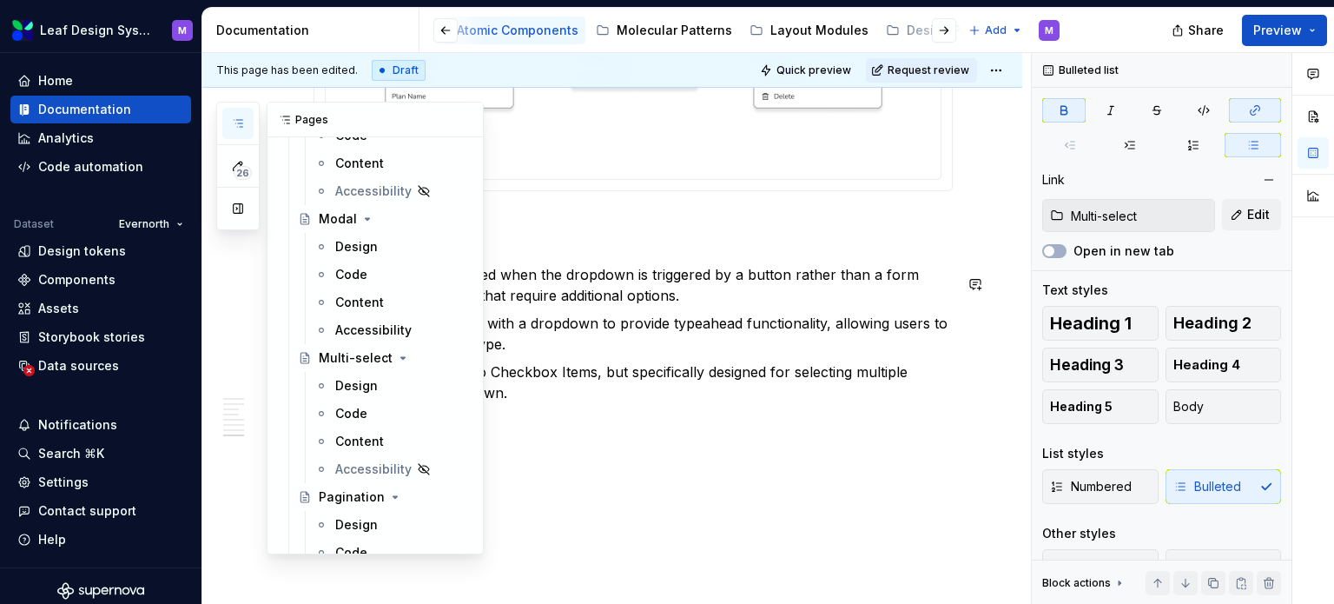
scroll to position [2307, 0]
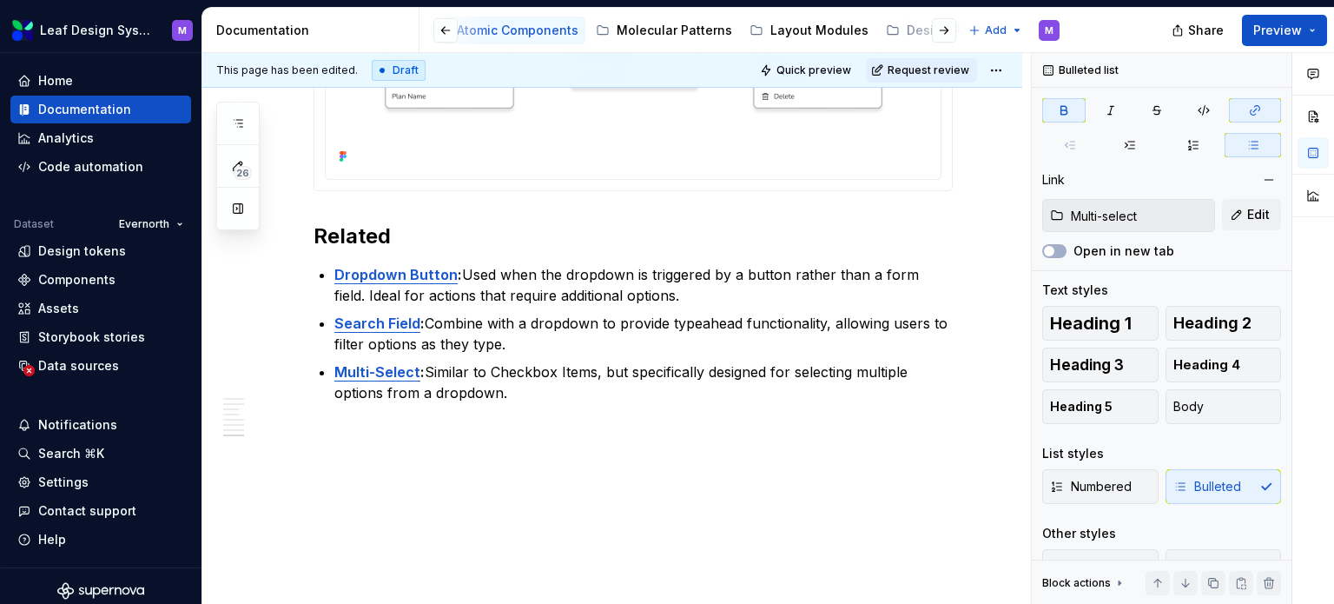
type textarea "*"
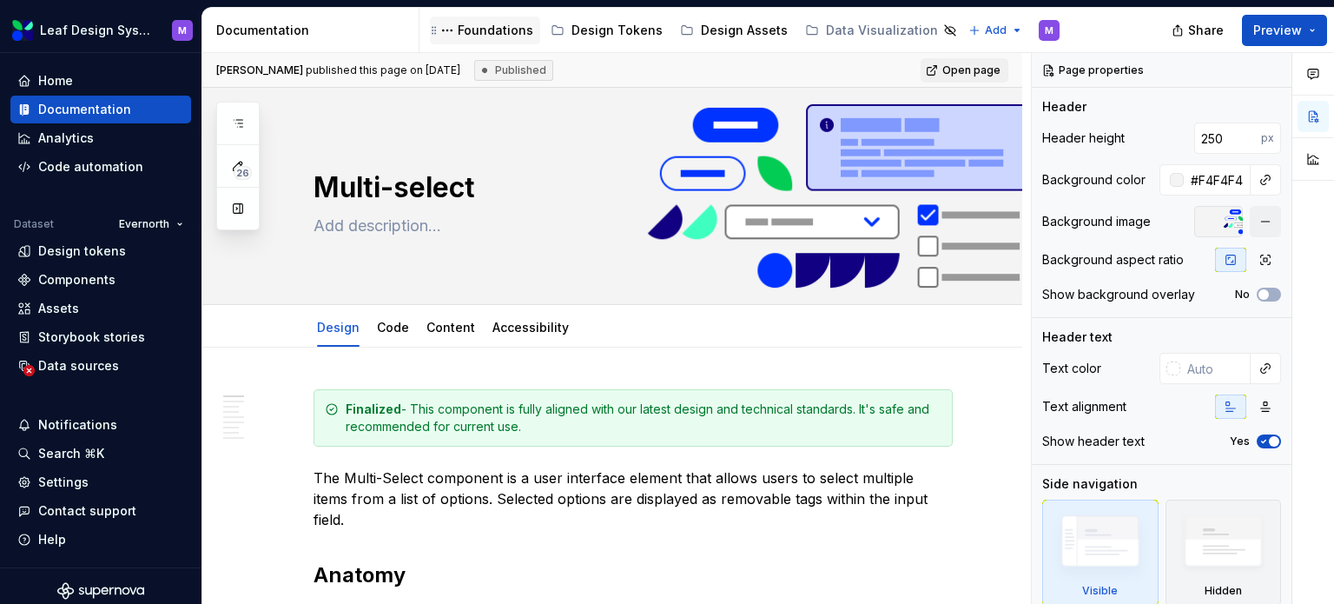
type textarea "*"
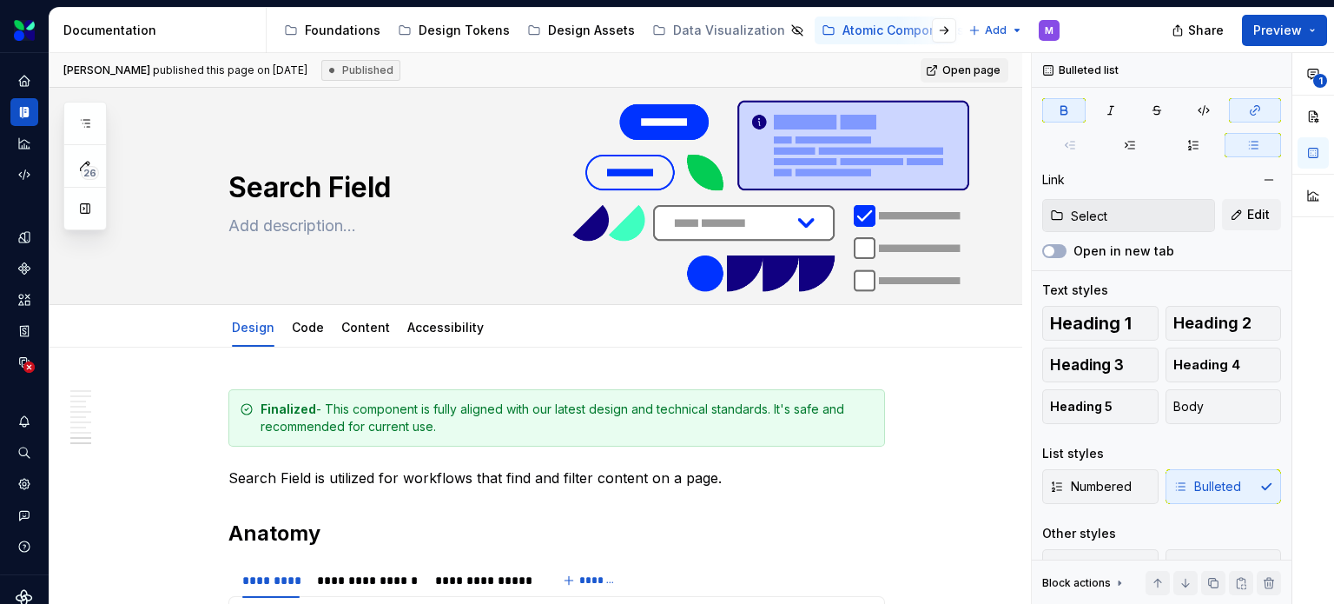
scroll to position [4462, 0]
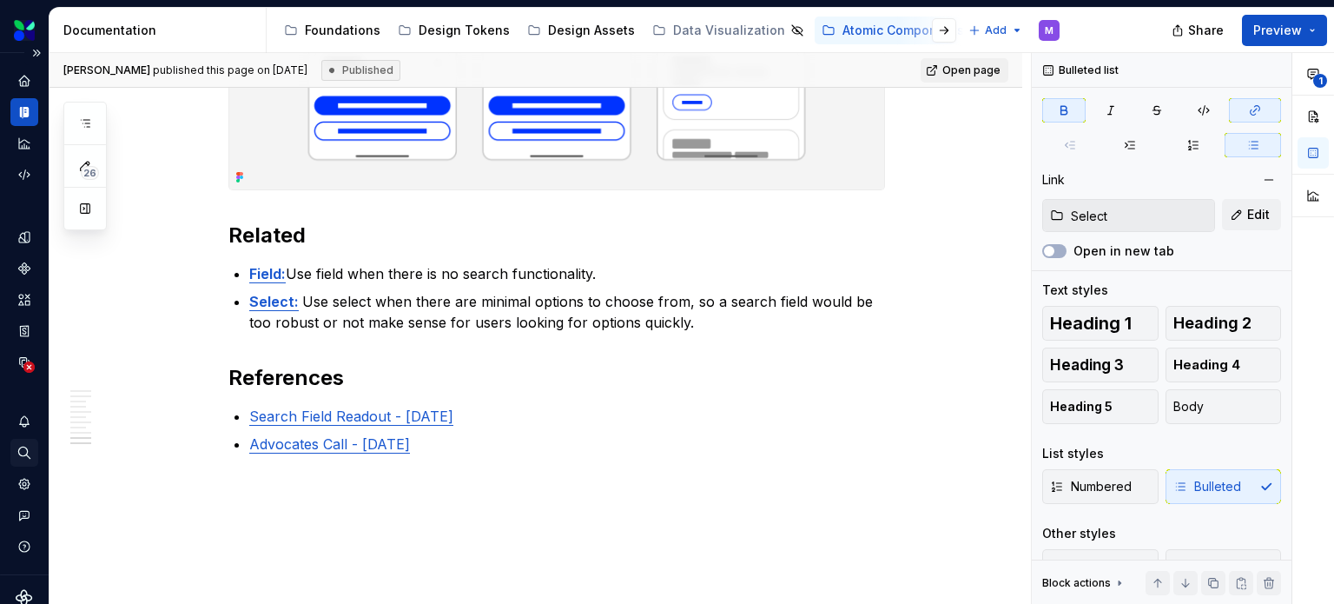
type textarea "*"
